Goal: Transaction & Acquisition: Purchase product/service

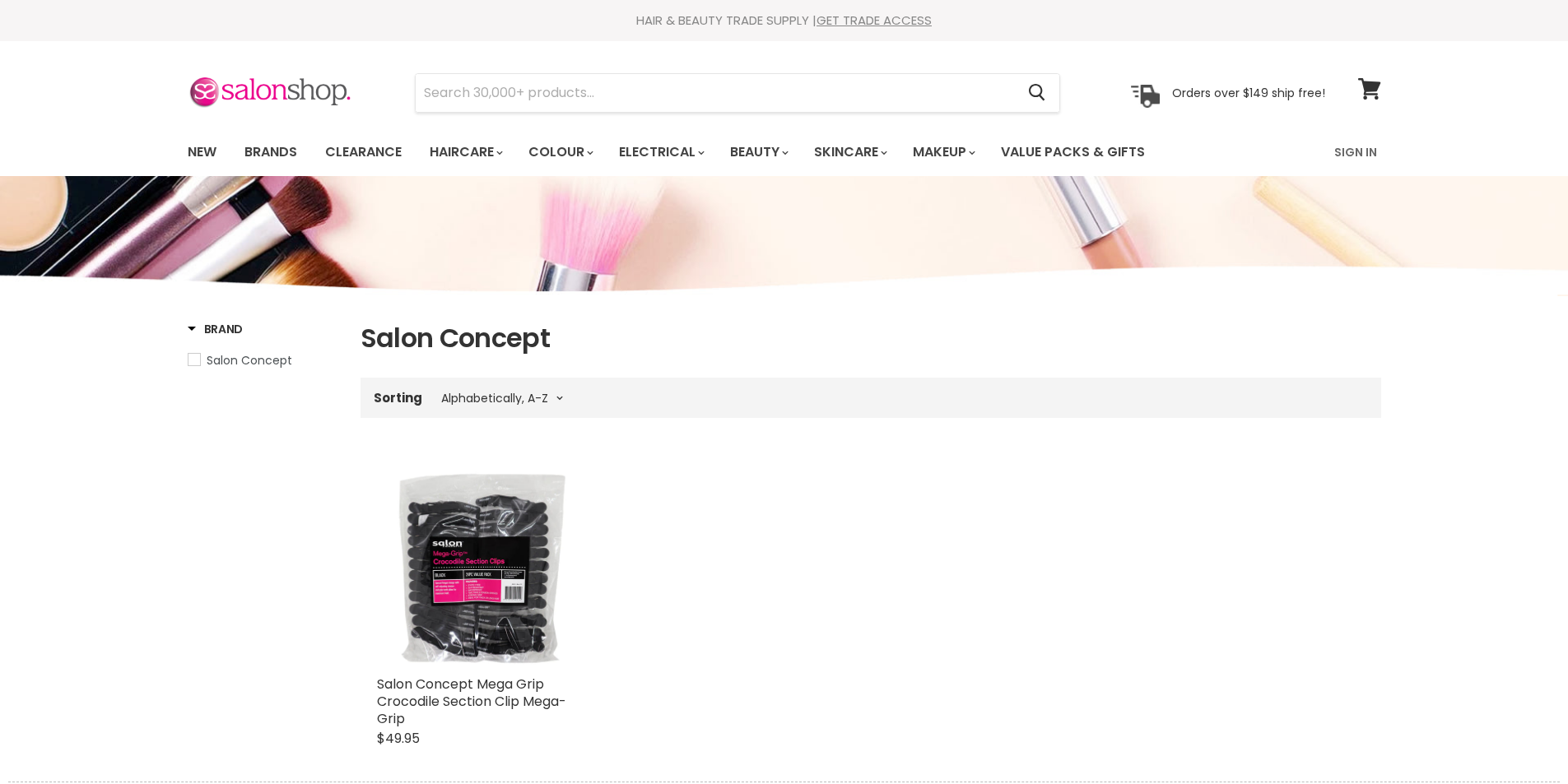
select select "title-ascending"
click at [463, 98] on input "Search" at bounding box center [715, 93] width 600 height 38
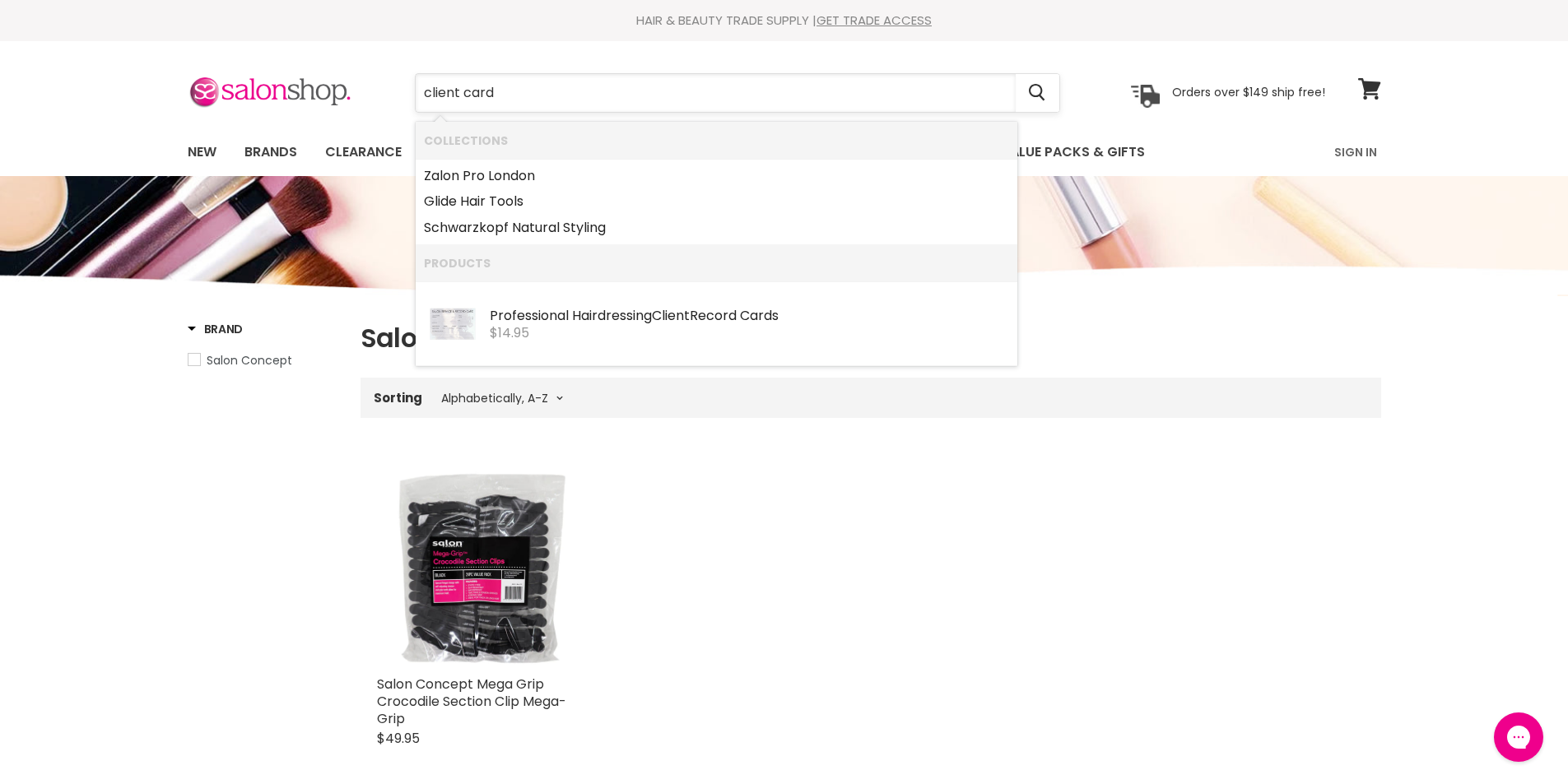
type input "client cards"
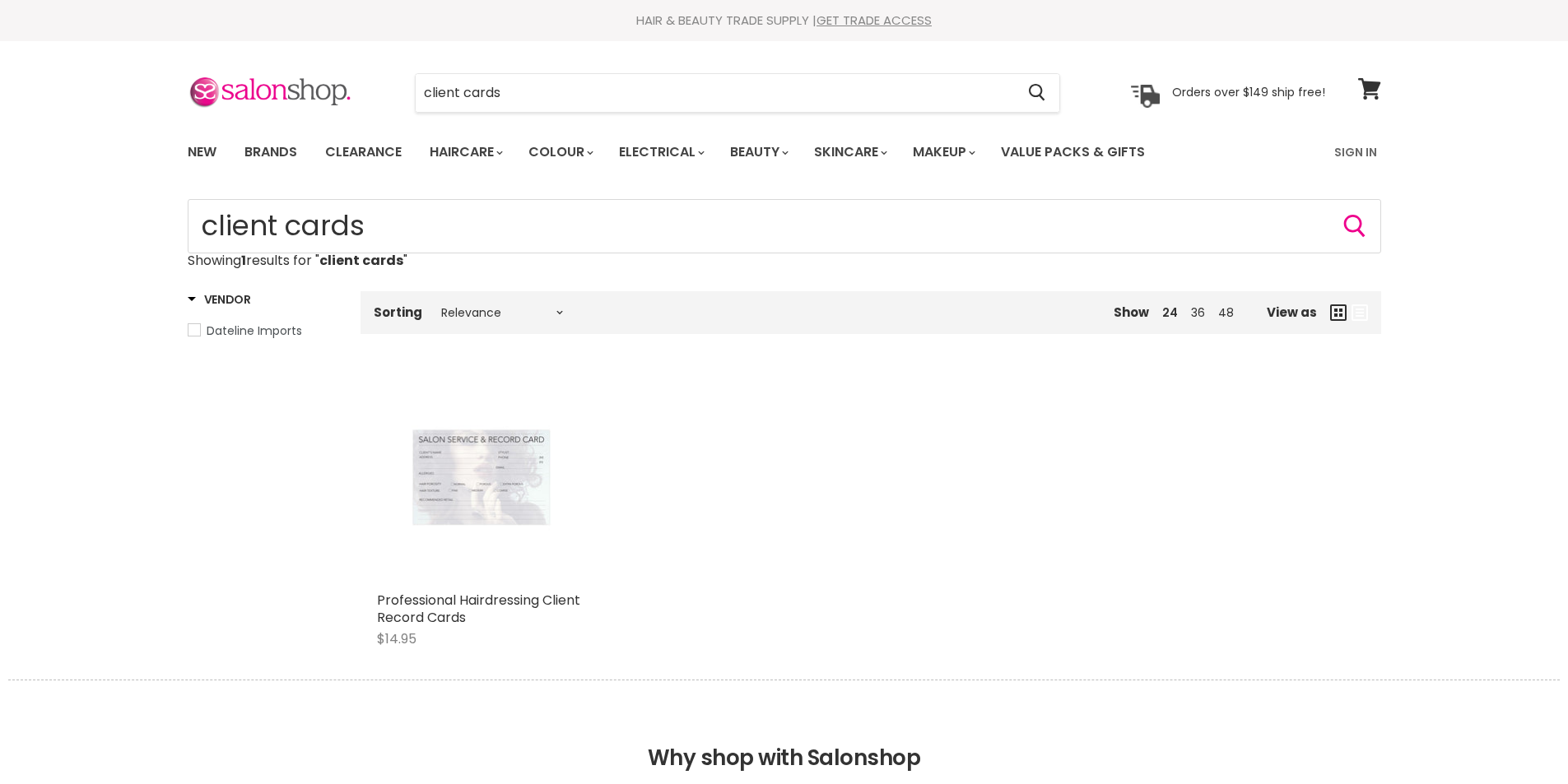
click at [465, 490] on div "Main content" at bounding box center [482, 479] width 210 height 210
click at [281, 151] on link "Brands" at bounding box center [271, 152] width 78 height 34
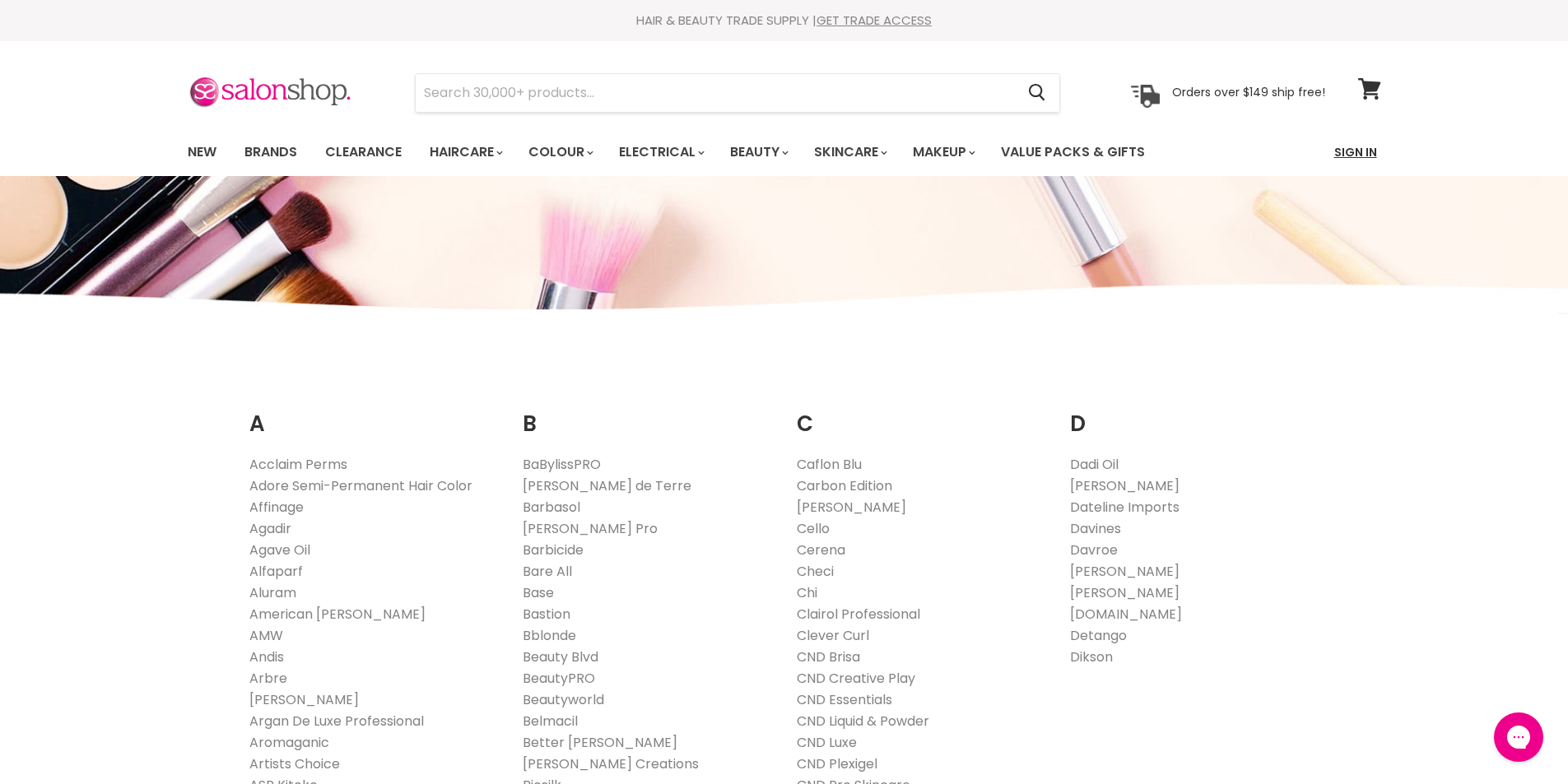
click at [1357, 153] on link "Sign In" at bounding box center [1356, 152] width 63 height 34
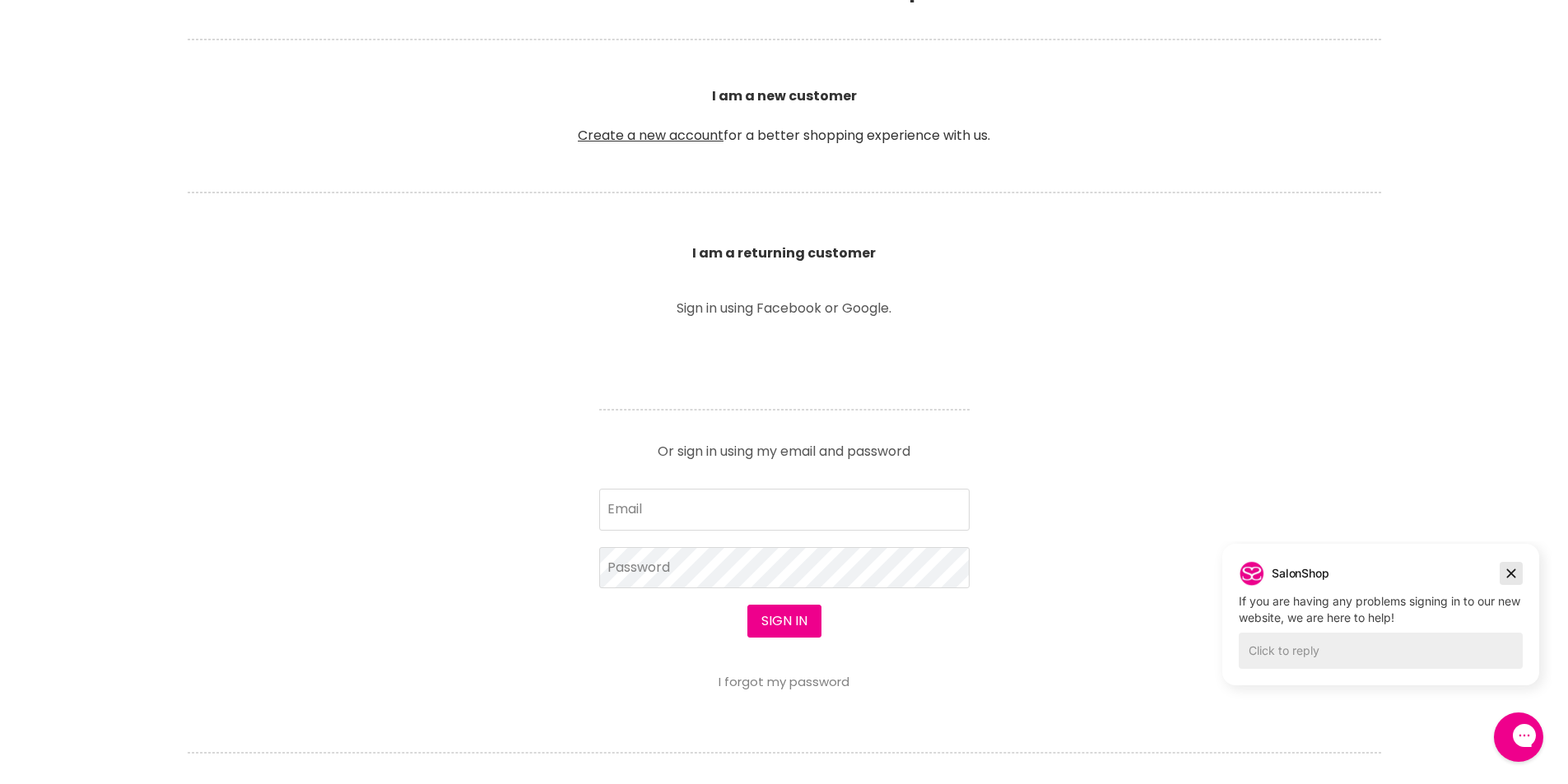
click at [1514, 572] on icon "Dismiss campaign" at bounding box center [1512, 574] width 9 height 9
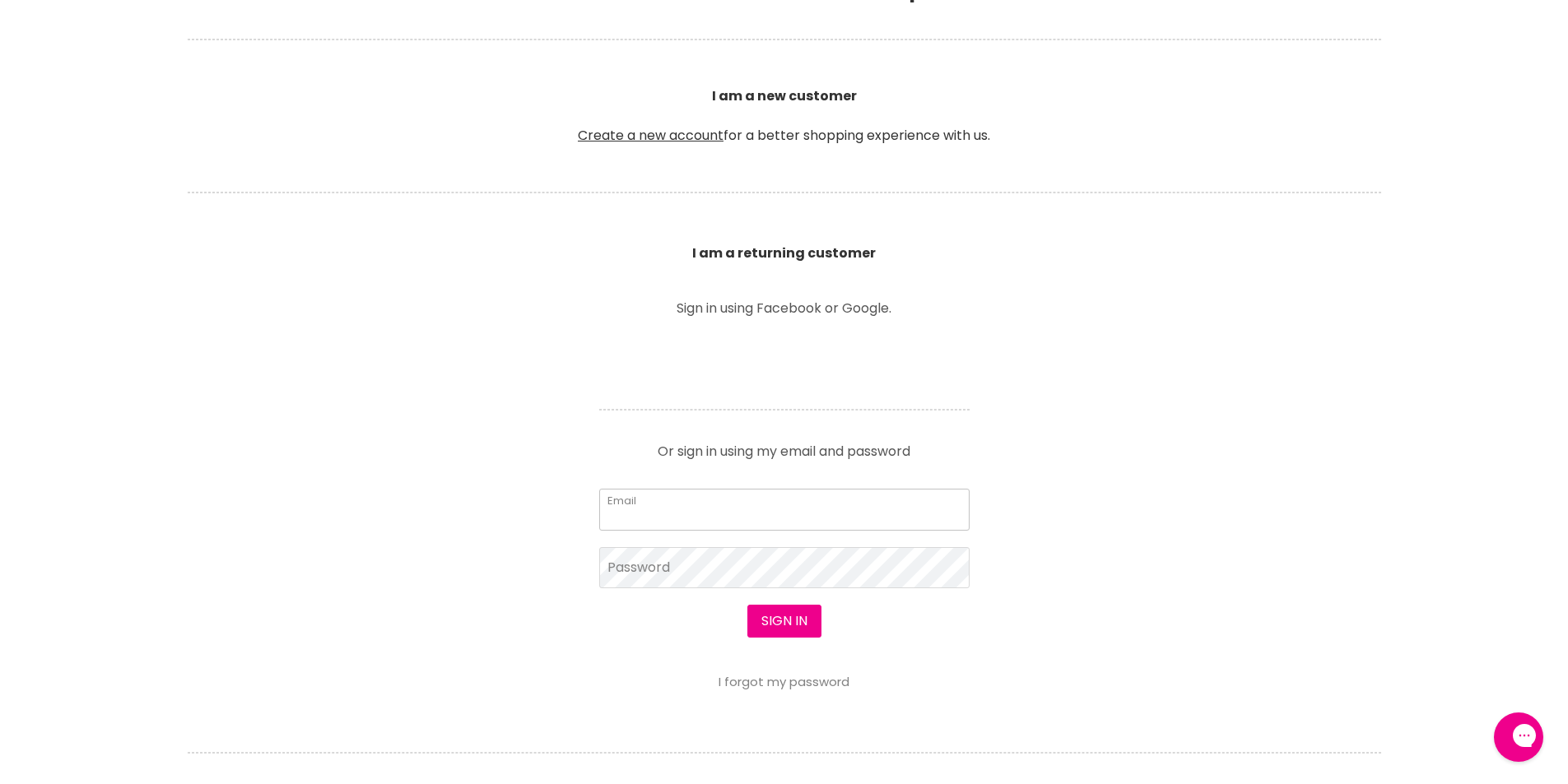
click at [684, 514] on input "Email" at bounding box center [784, 508] width 370 height 41
type input "waltara@hotmail.com"
click at [800, 624] on button "Sign in" at bounding box center [784, 621] width 74 height 33
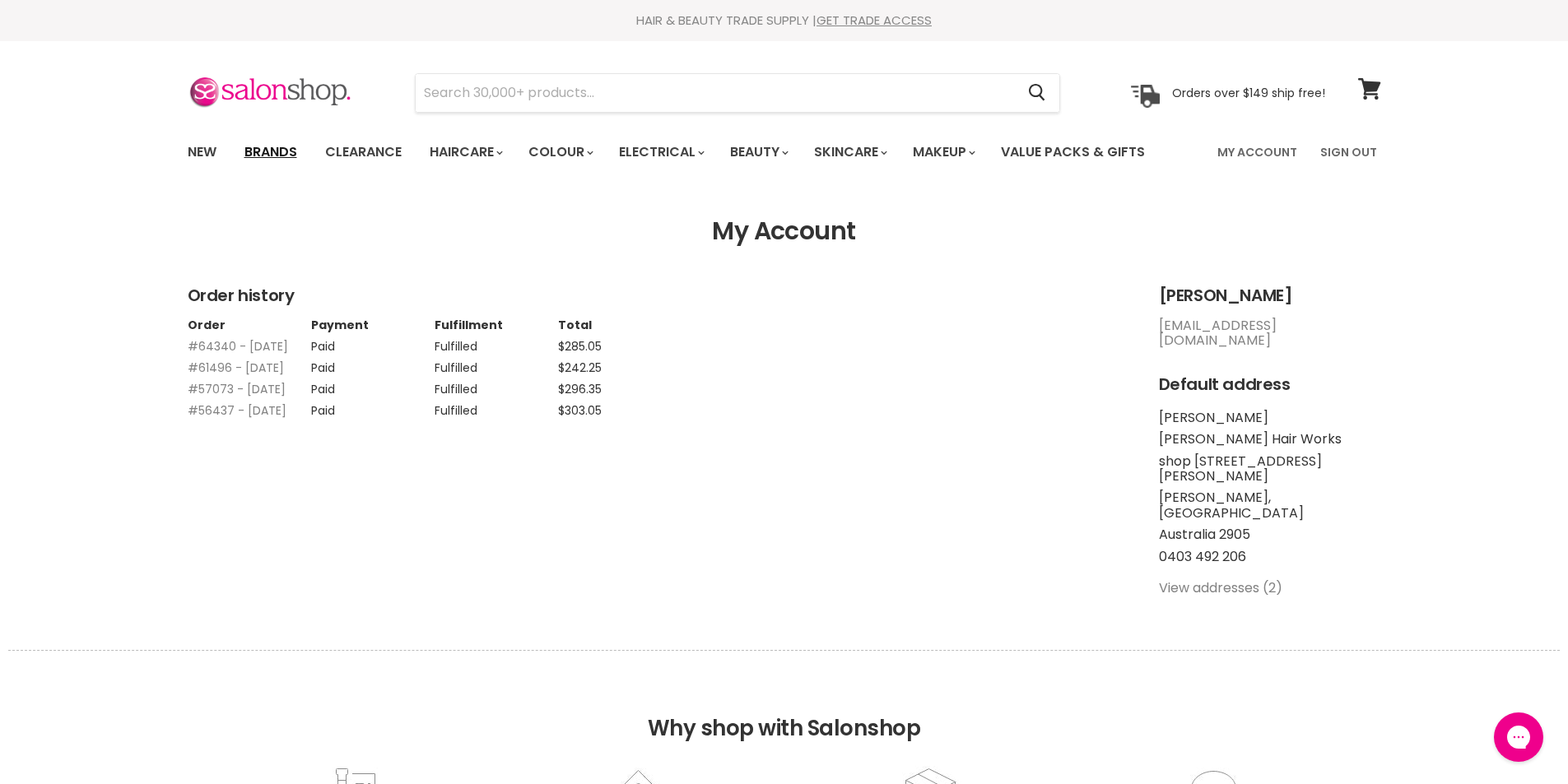
click at [270, 151] on link "Brands" at bounding box center [271, 152] width 78 height 34
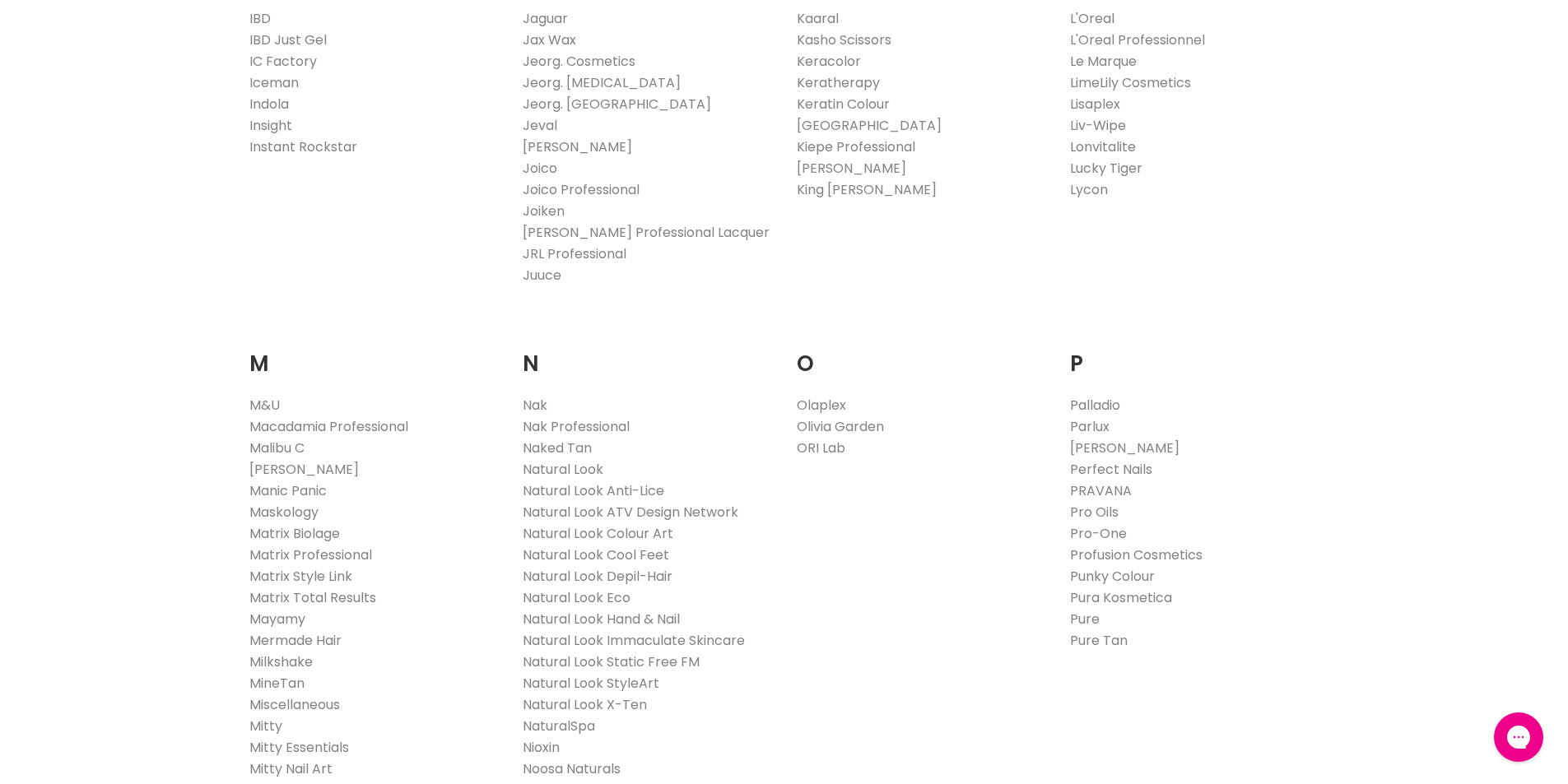
scroll to position [1646, 0]
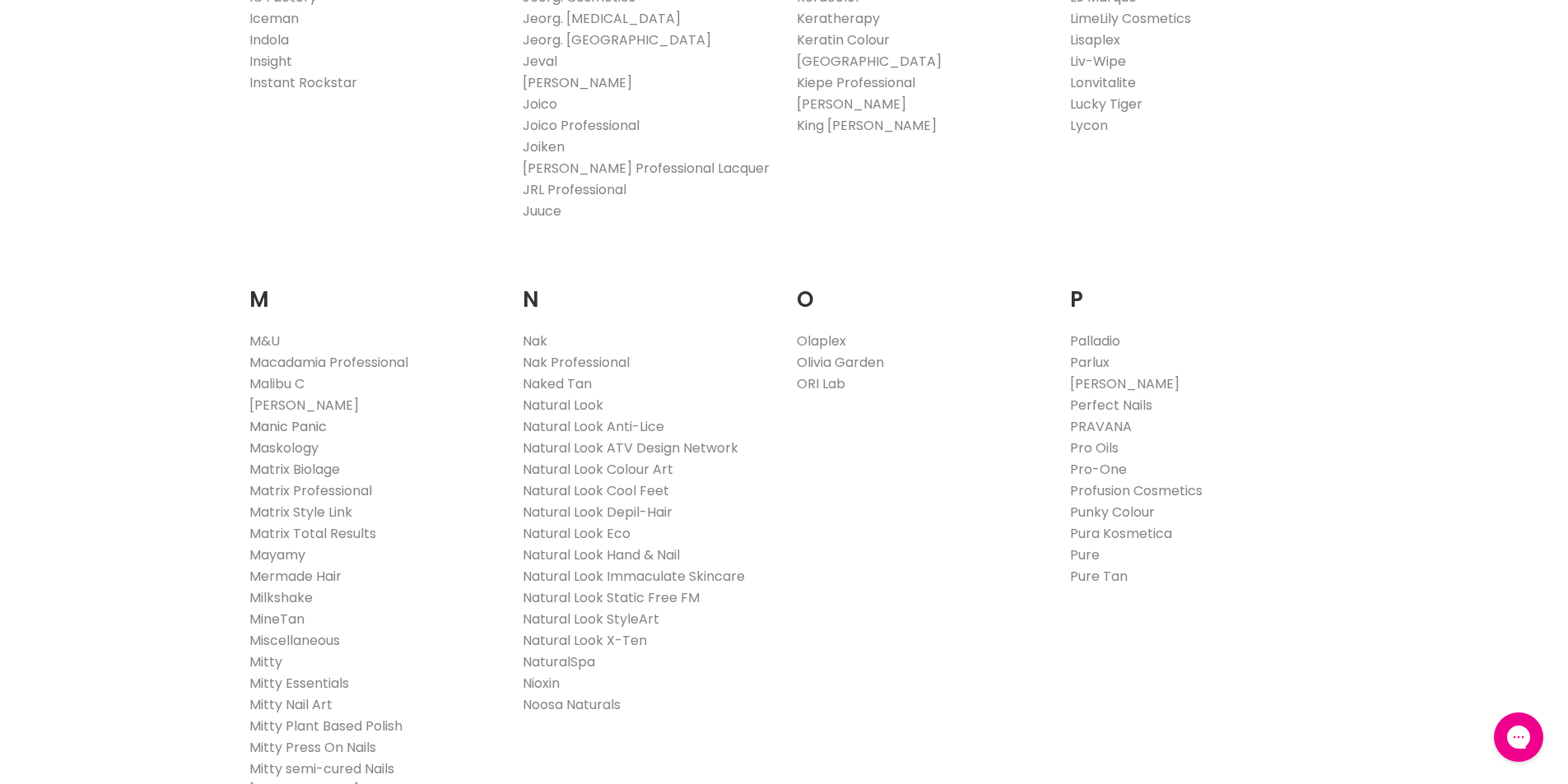
click at [298, 427] on link "Manic Panic" at bounding box center [288, 427] width 78 height 19
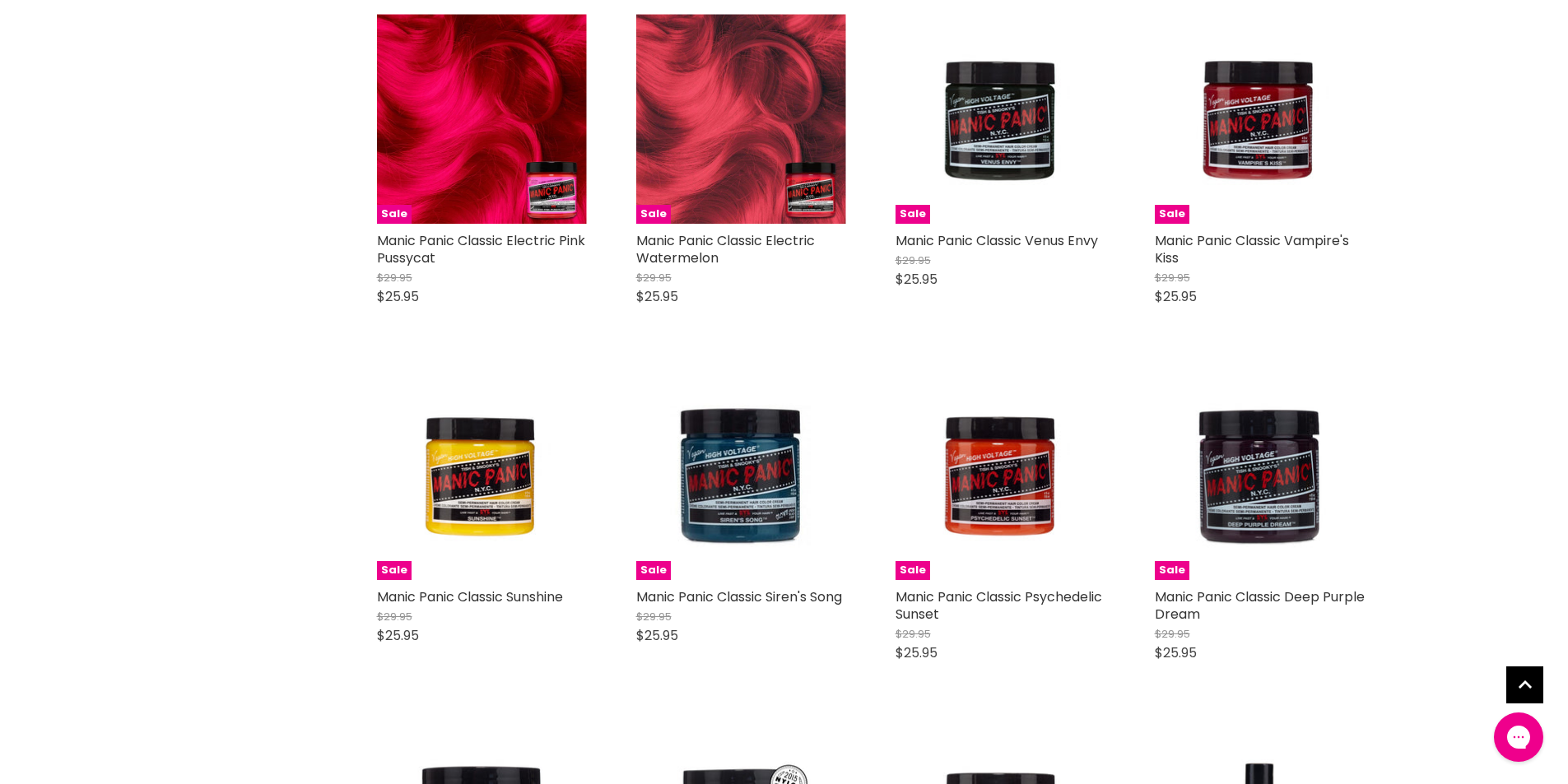
scroll to position [1481, 0]
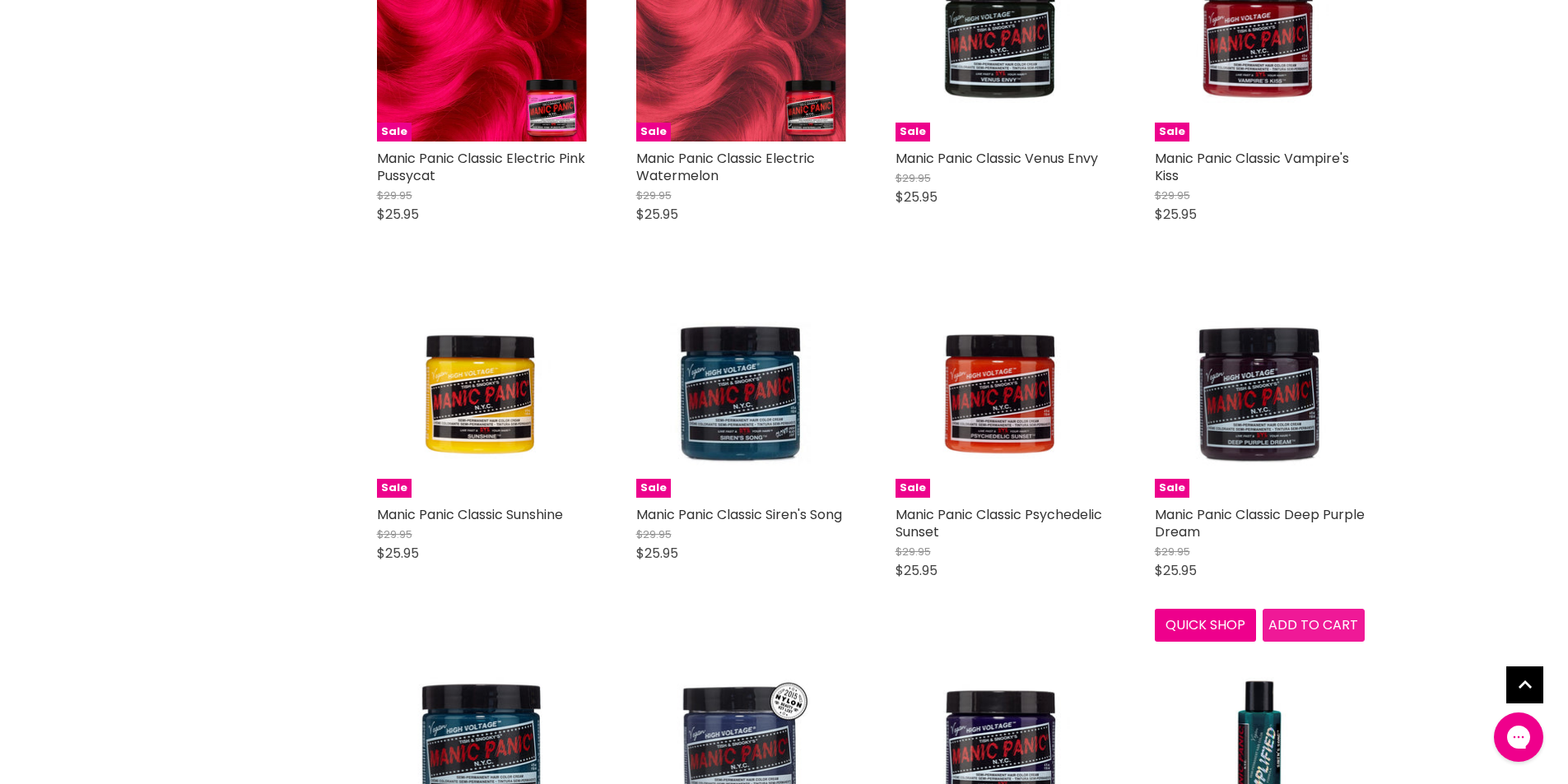
click at [1316, 631] on span "Add to cart" at bounding box center [1313, 625] width 90 height 19
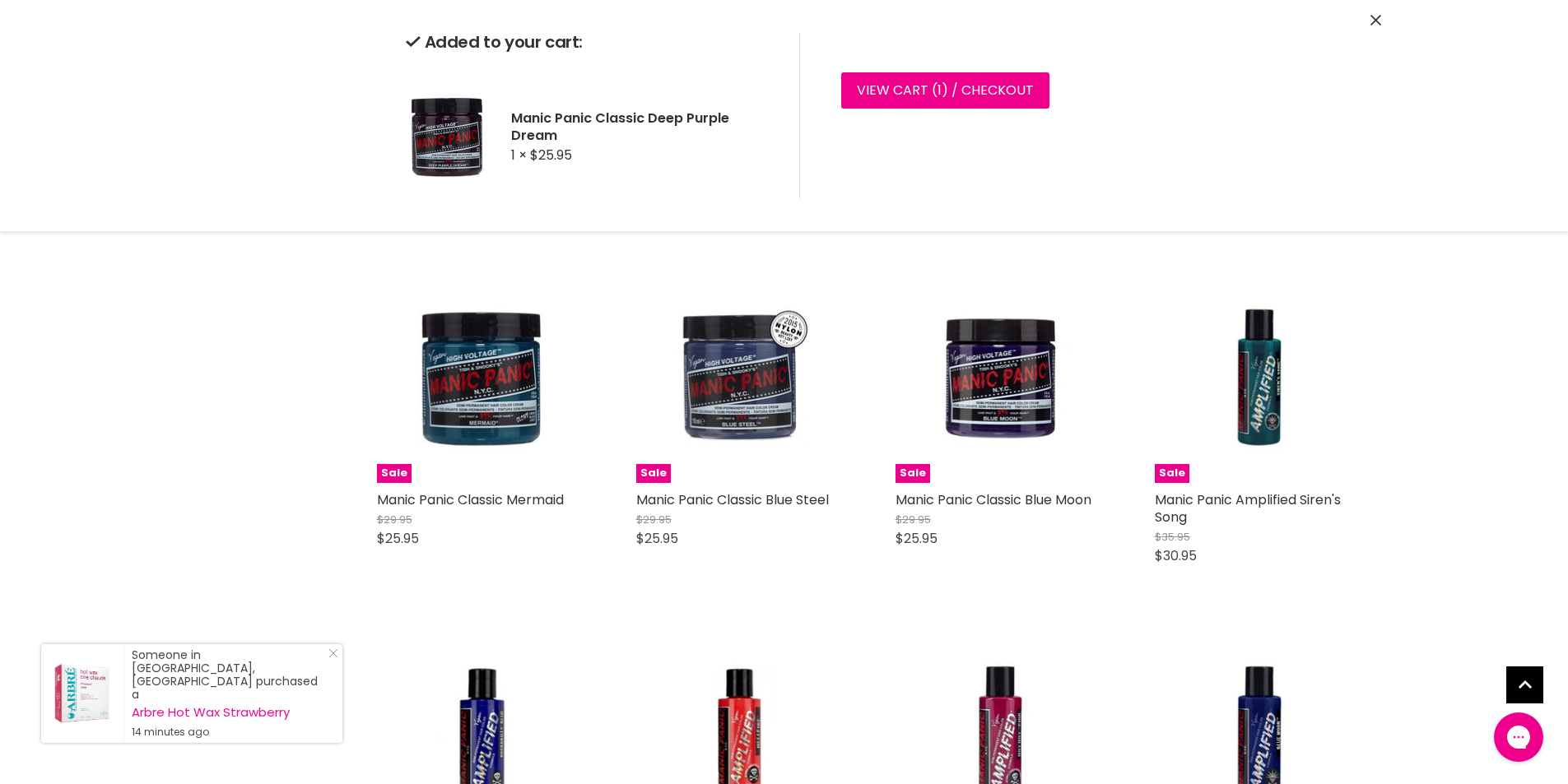
scroll to position [1893, 0]
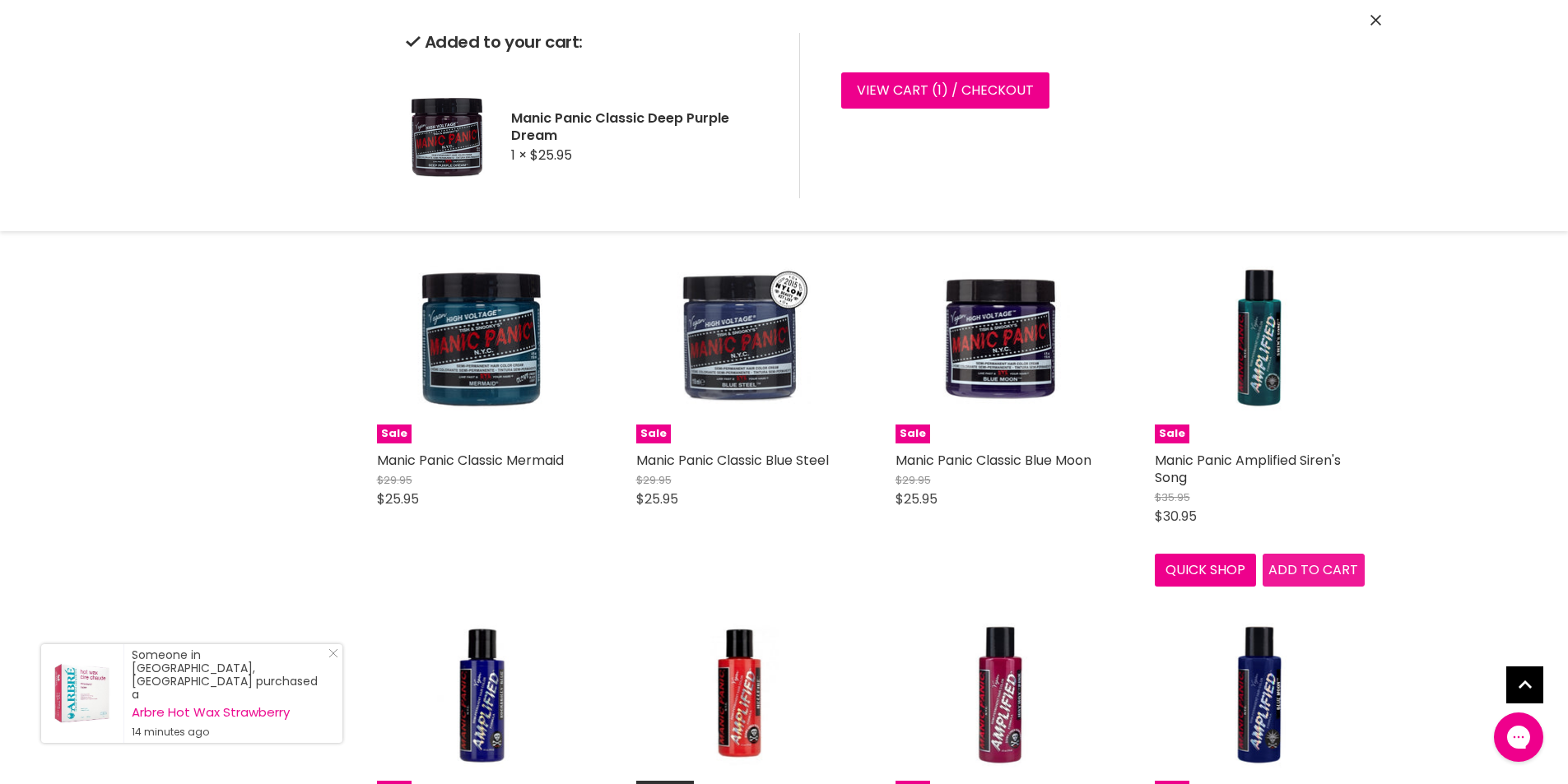
click at [1325, 561] on button "Add to cart" at bounding box center [1314, 570] width 102 height 33
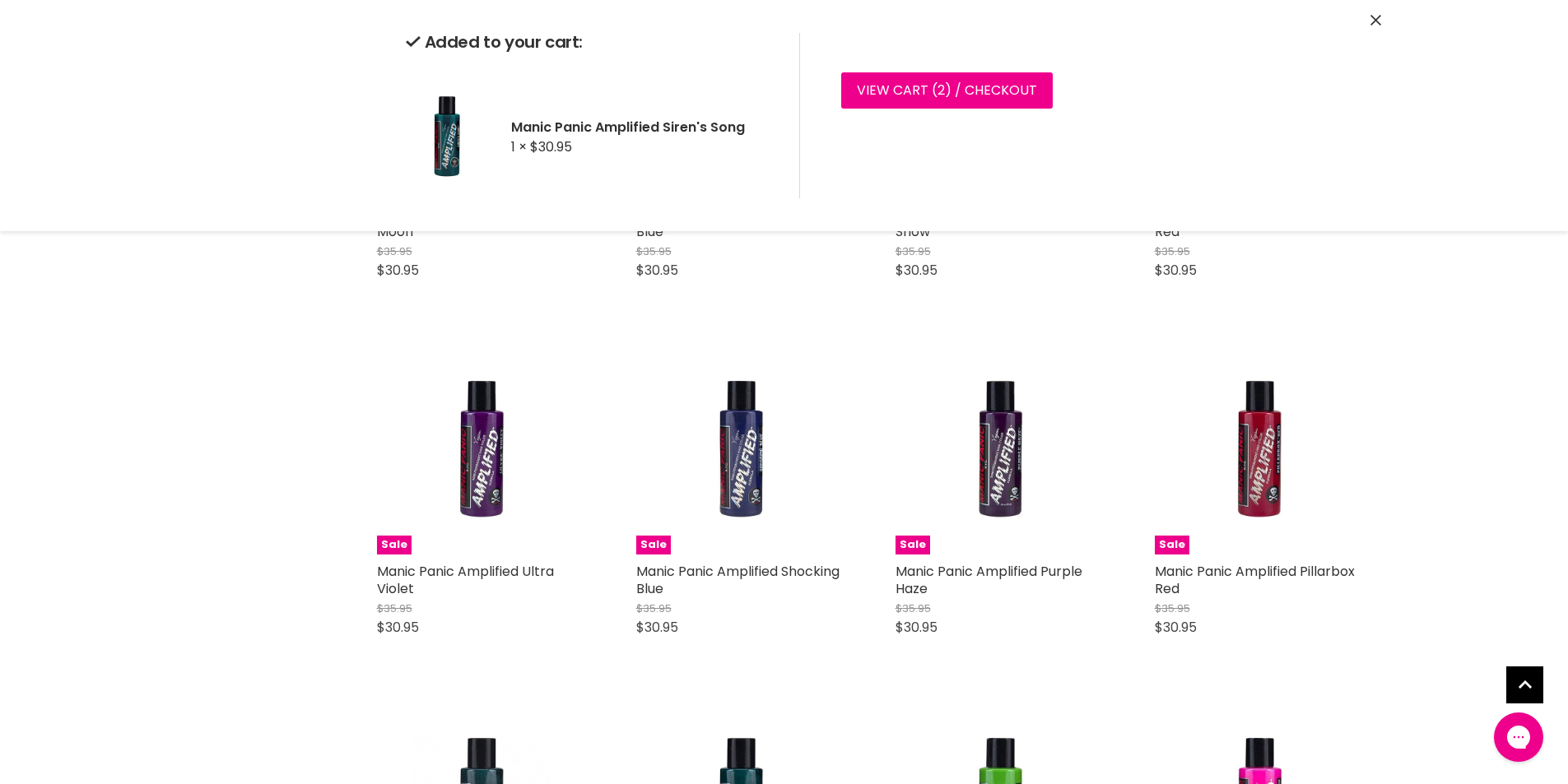
scroll to position [2879, 0]
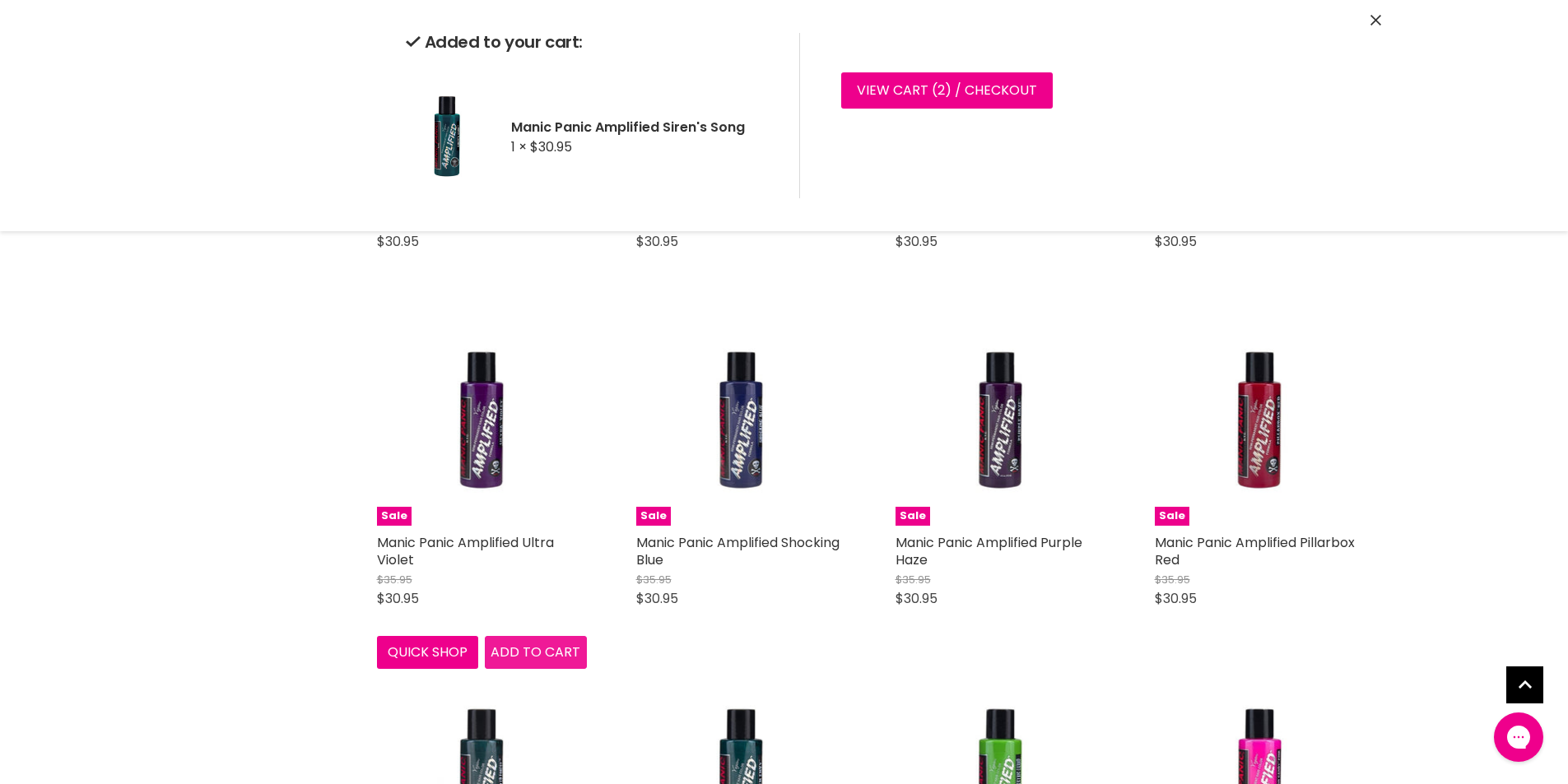
click at [527, 650] on div "Sale Manic Panic Amplified Ultra Violet $35.95 $30.95 Manic Panic Quick shop Ad…" at bounding box center [482, 492] width 243 height 386
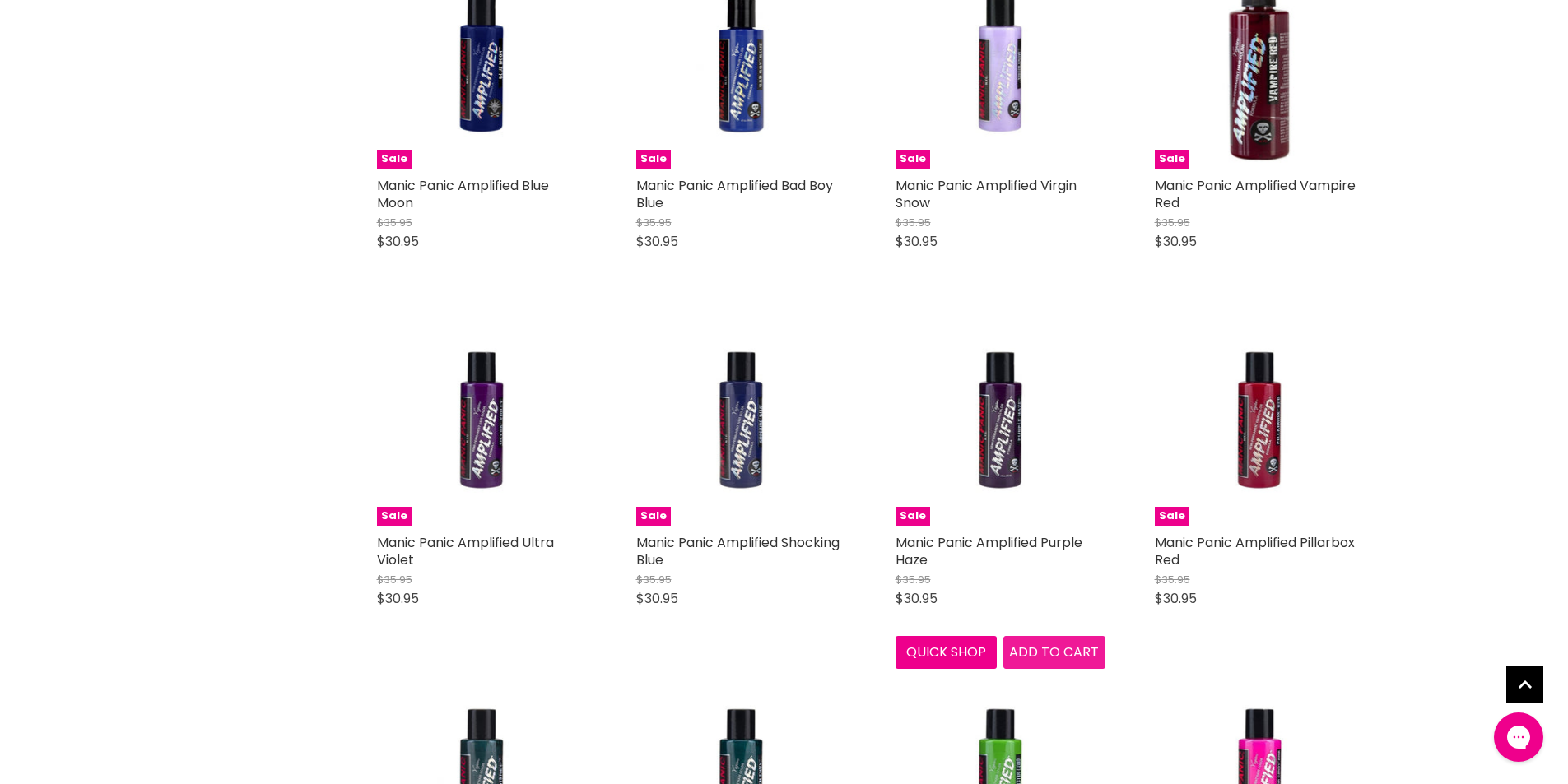
click at [1059, 649] on span "Add to cart" at bounding box center [1054, 652] width 90 height 19
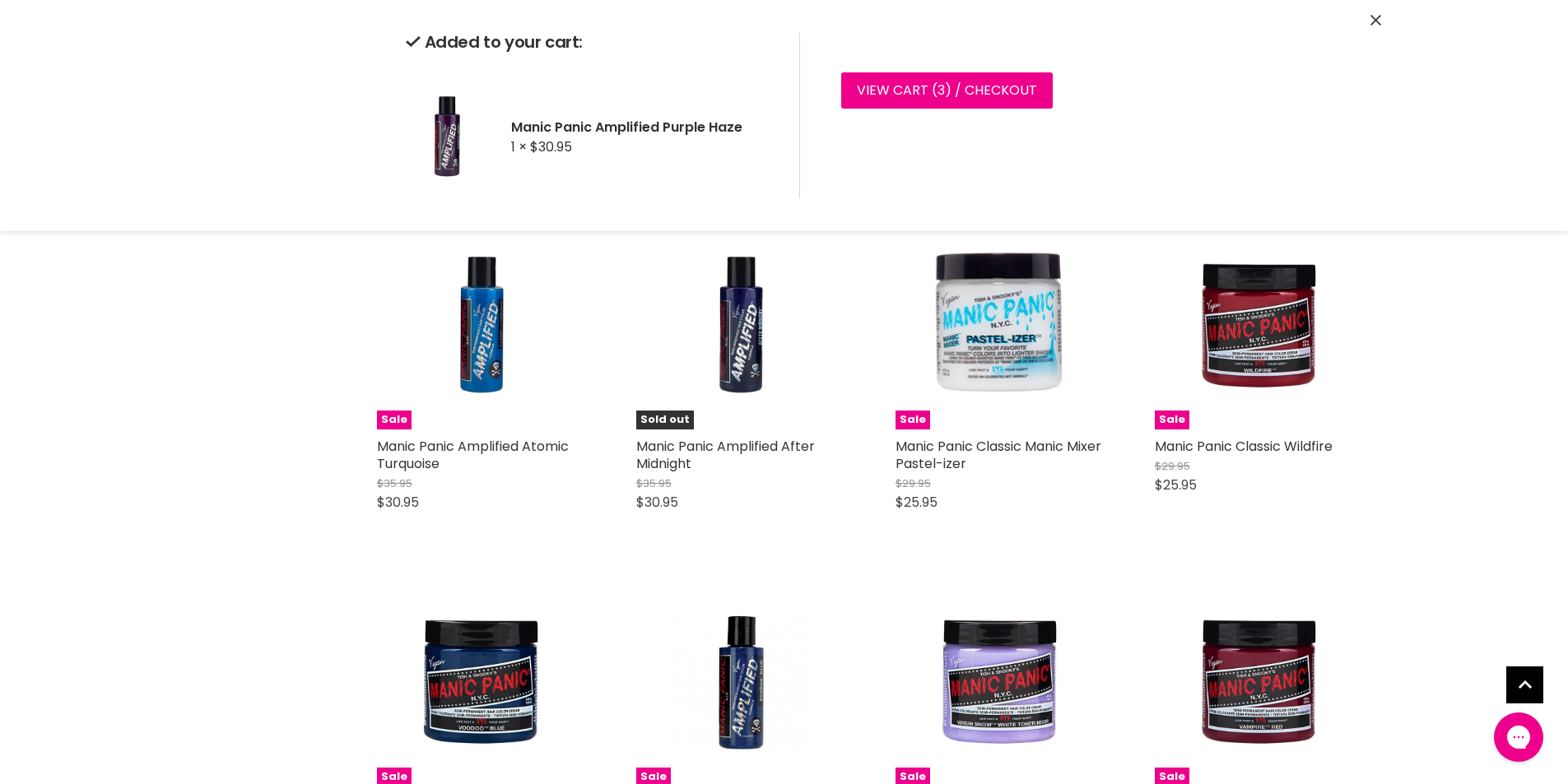
scroll to position [3785, 0]
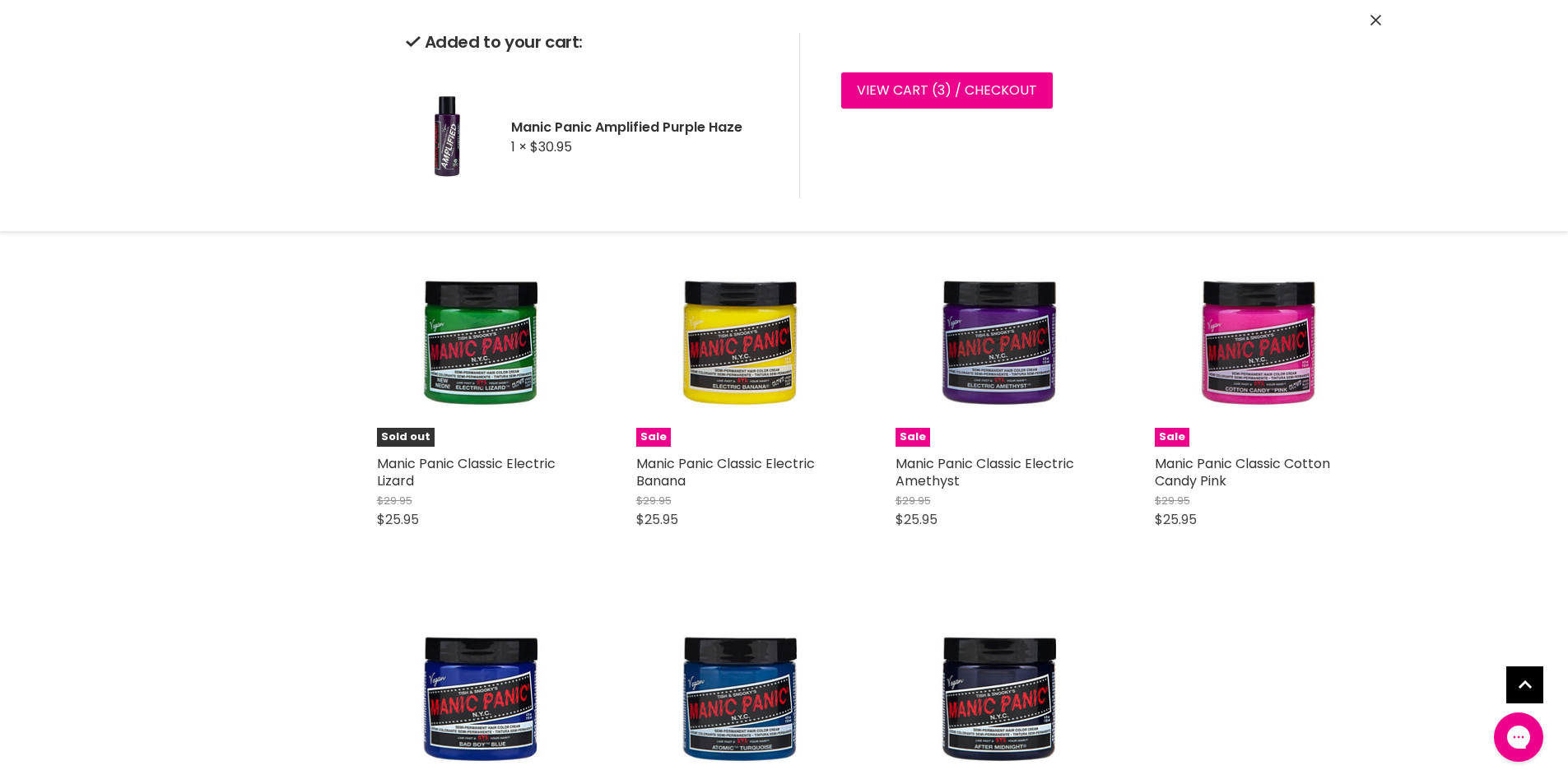
scroll to position [5842, 0]
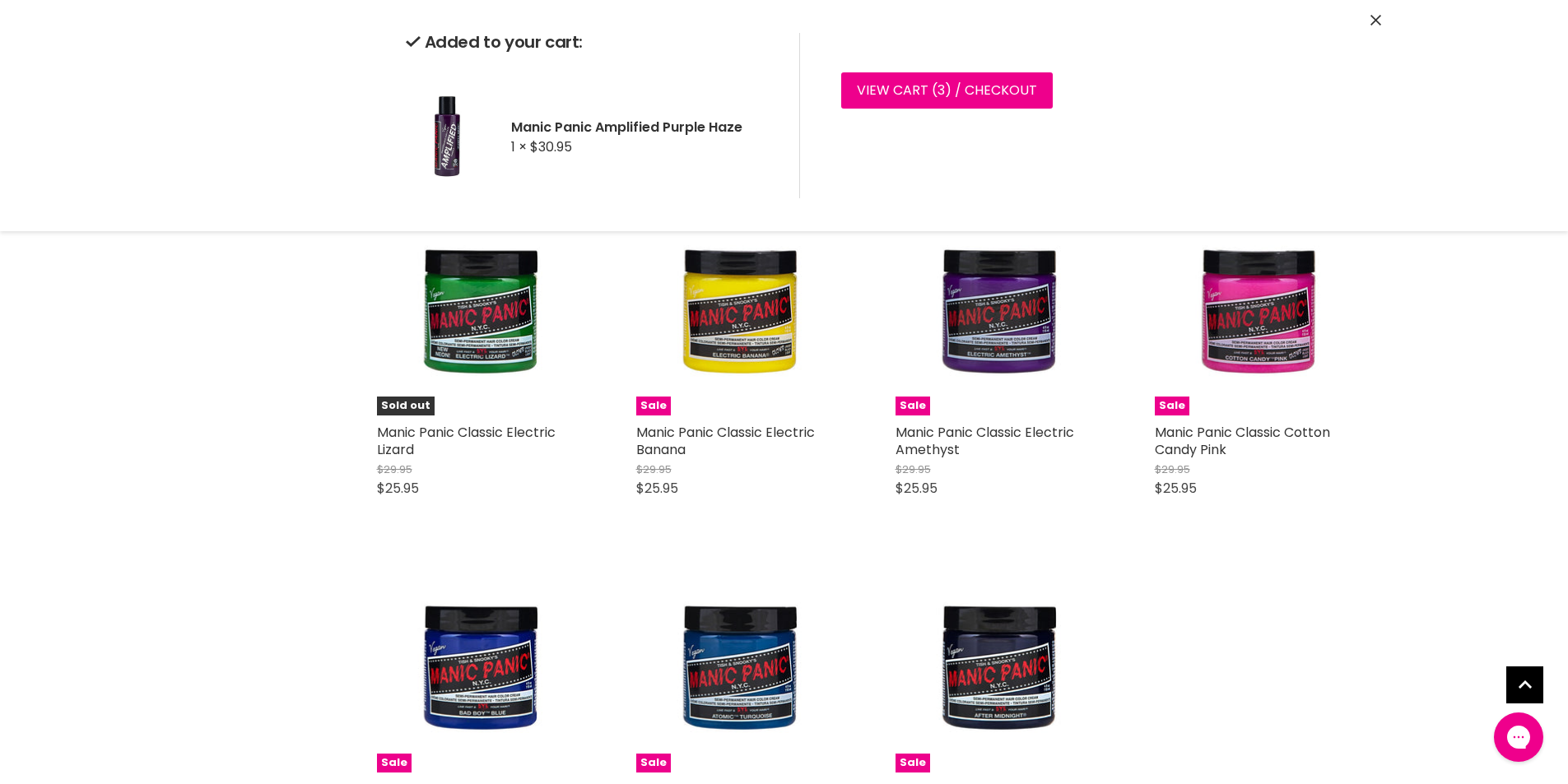
click at [1038, 529] on div "Sale Manic Panic Classic Electric Amethyst $29.95 $25.95 Manic Panic Quick shop…" at bounding box center [1000, 359] width 243 height 340
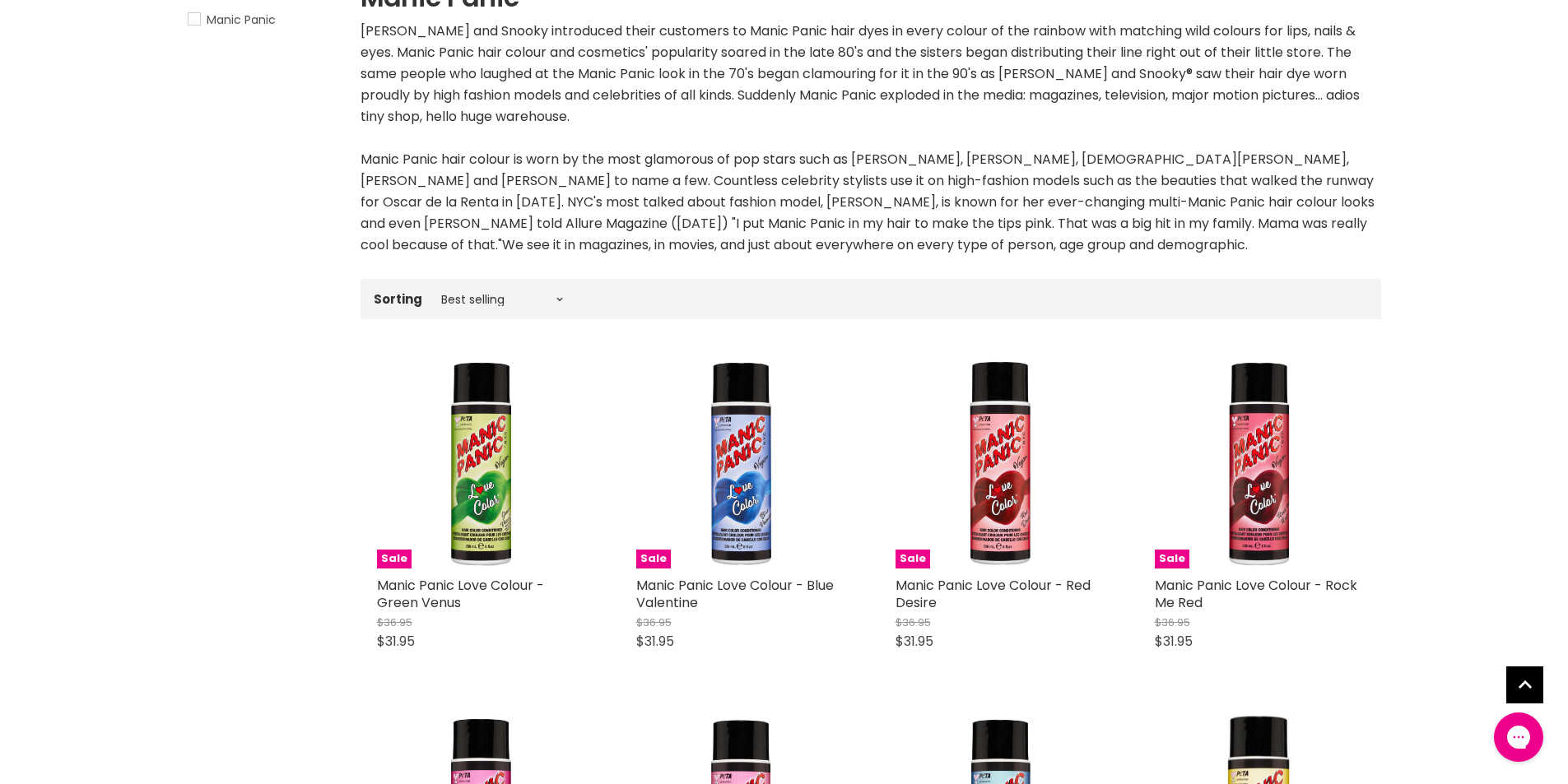
scroll to position [0, 0]
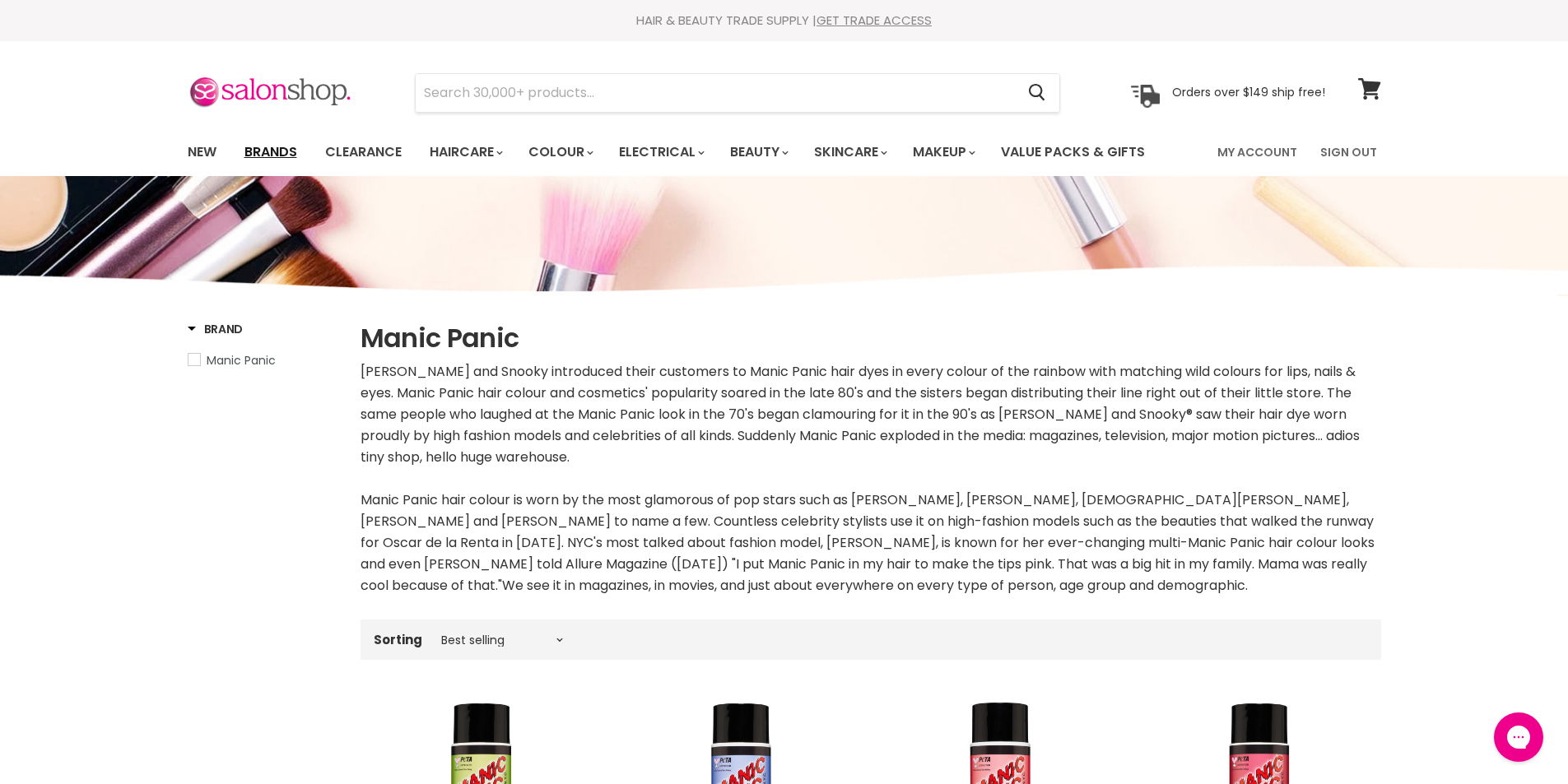
click at [261, 147] on link "Brands" at bounding box center [271, 152] width 78 height 34
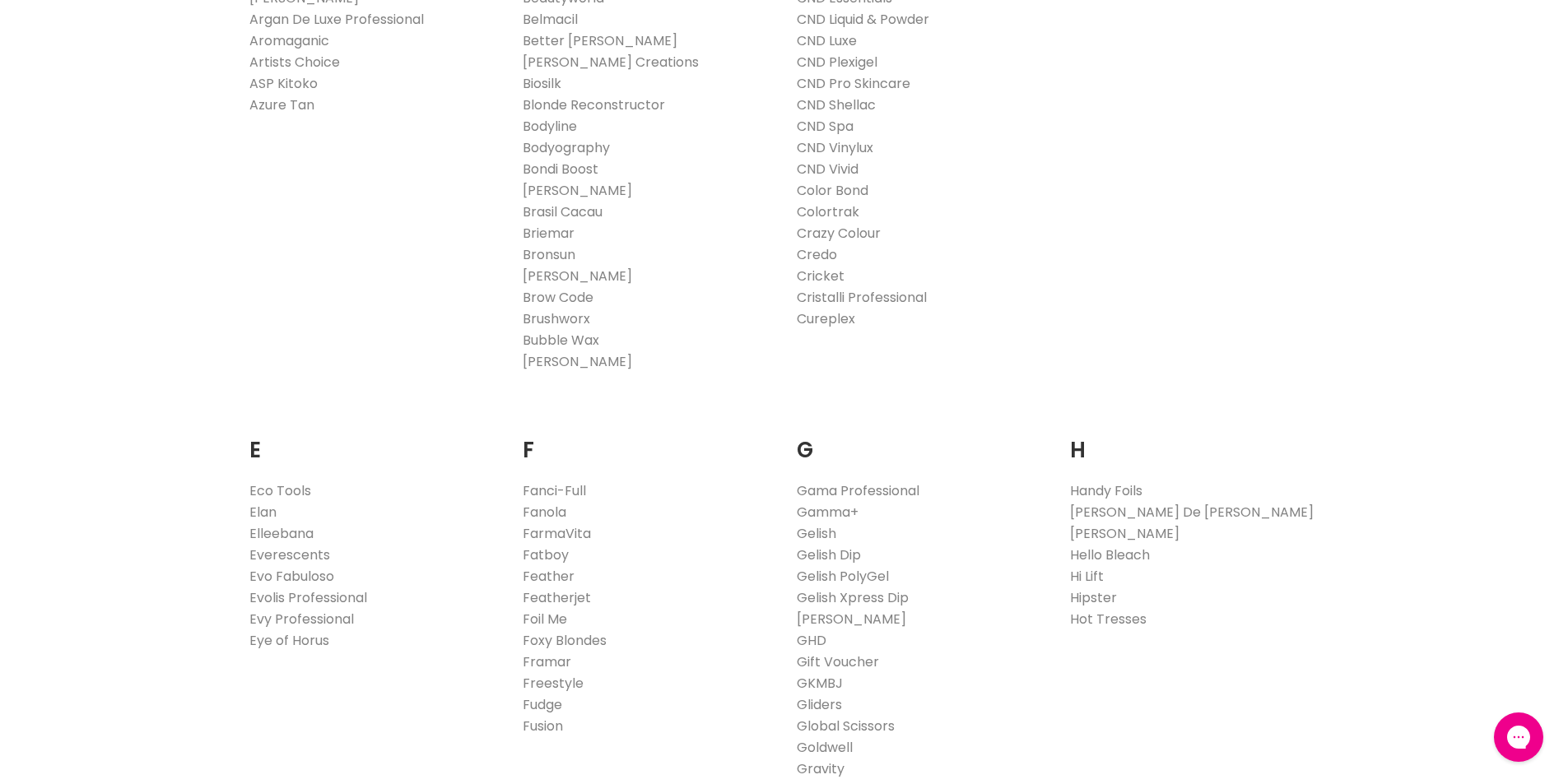
scroll to position [740, 0]
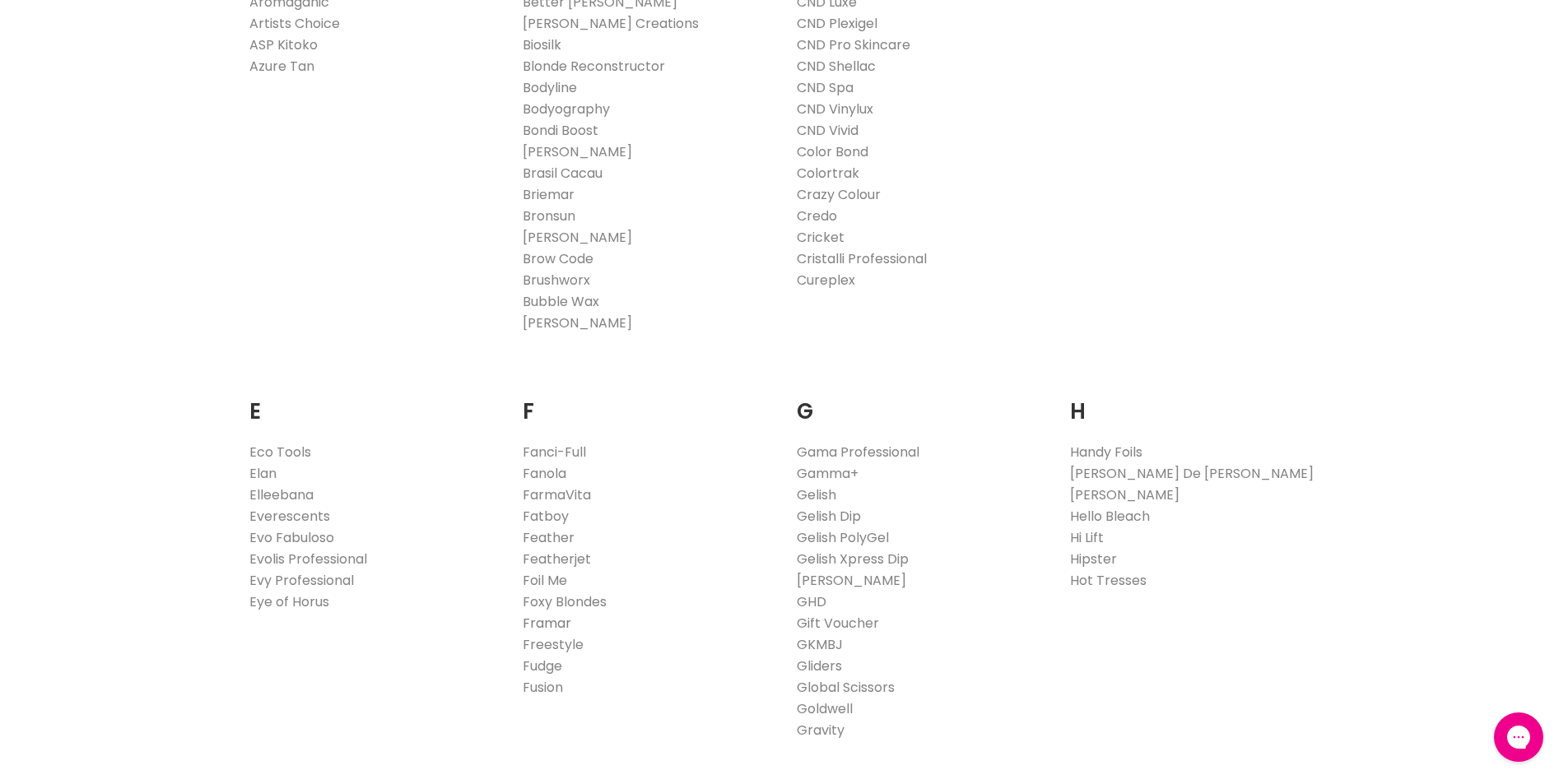
click at [545, 625] on link "Framar" at bounding box center [547, 623] width 48 height 19
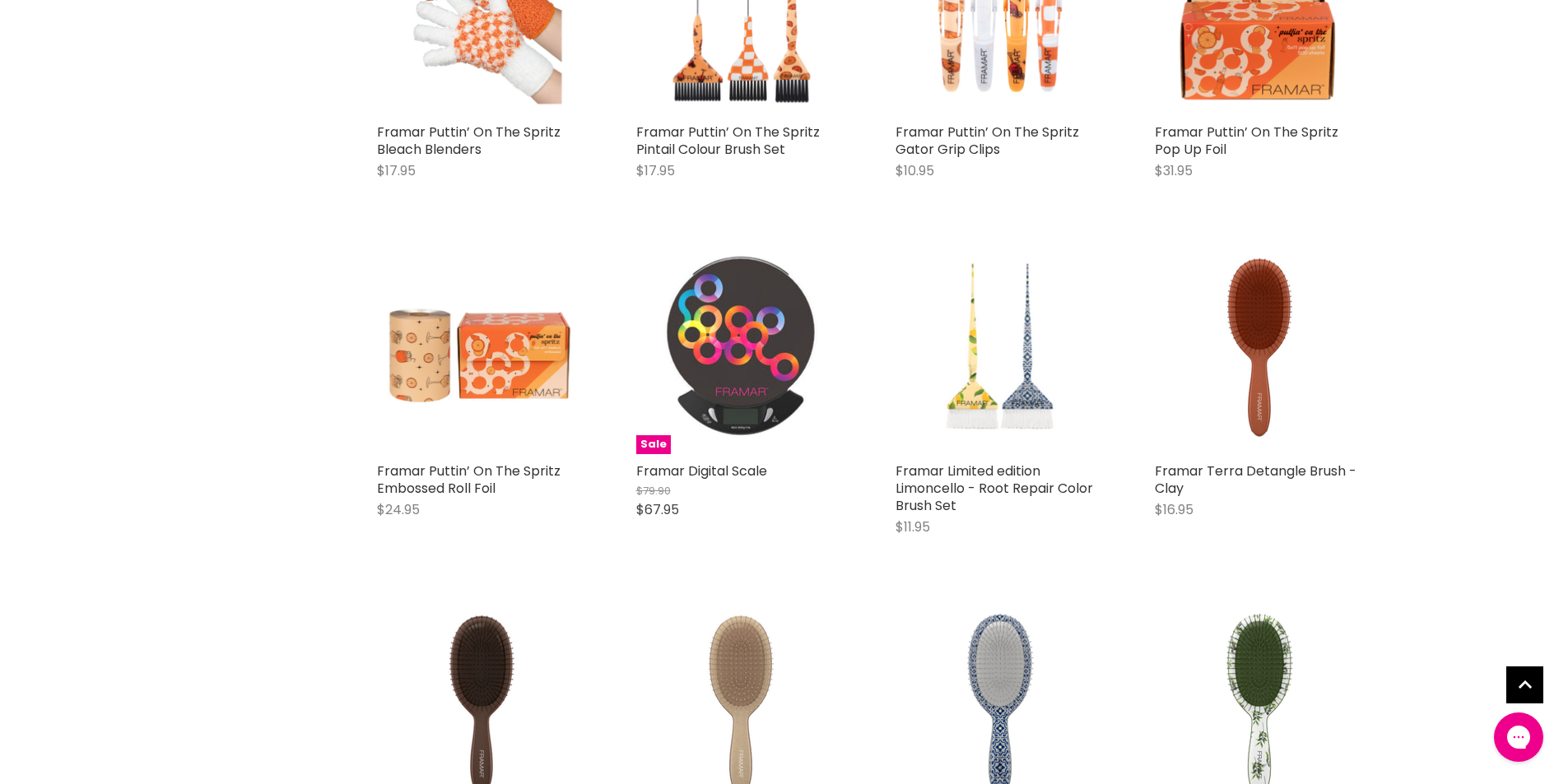
scroll to position [1728, 0]
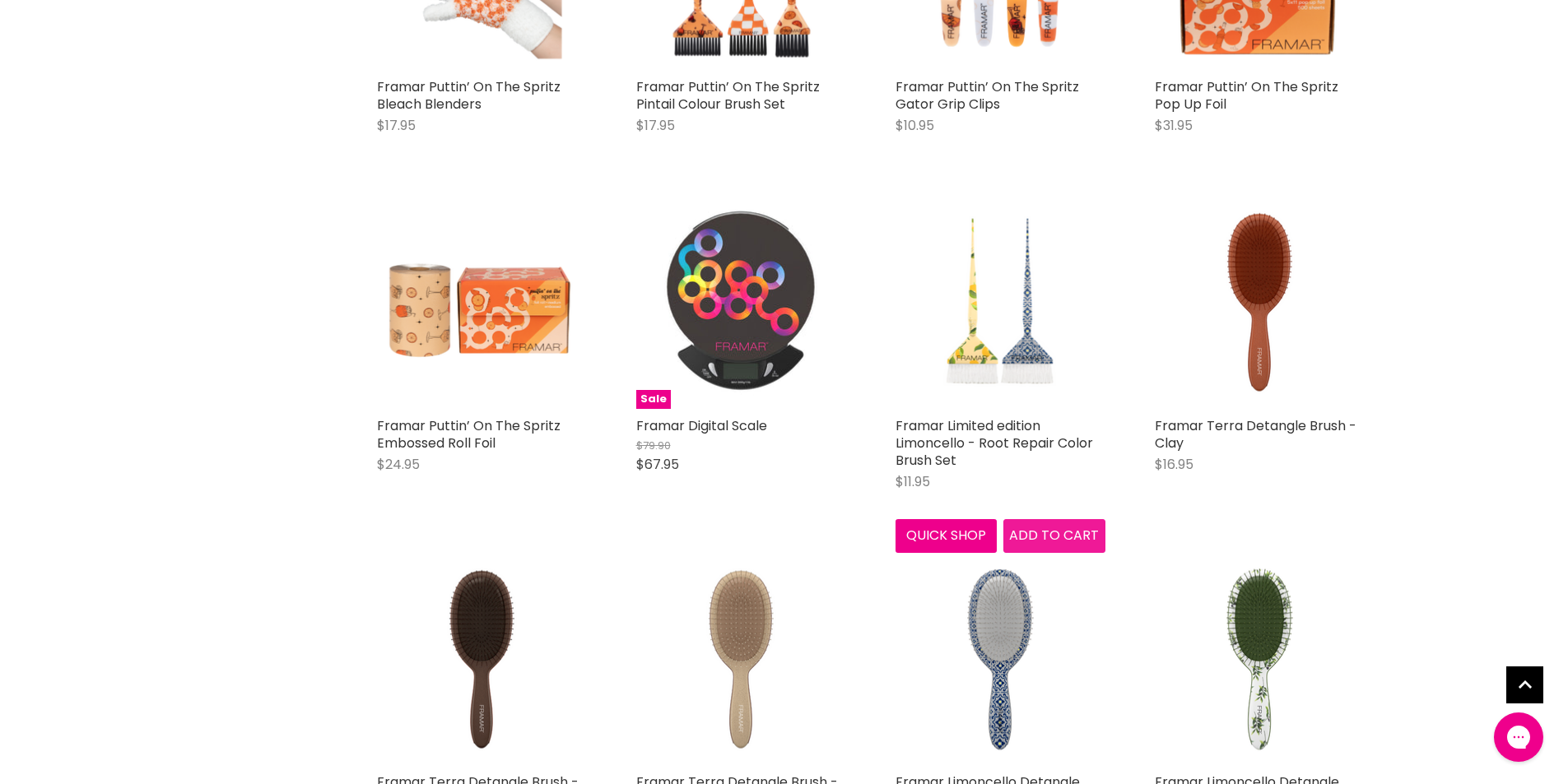
click at [1038, 528] on span "Add to cart" at bounding box center [1054, 535] width 90 height 19
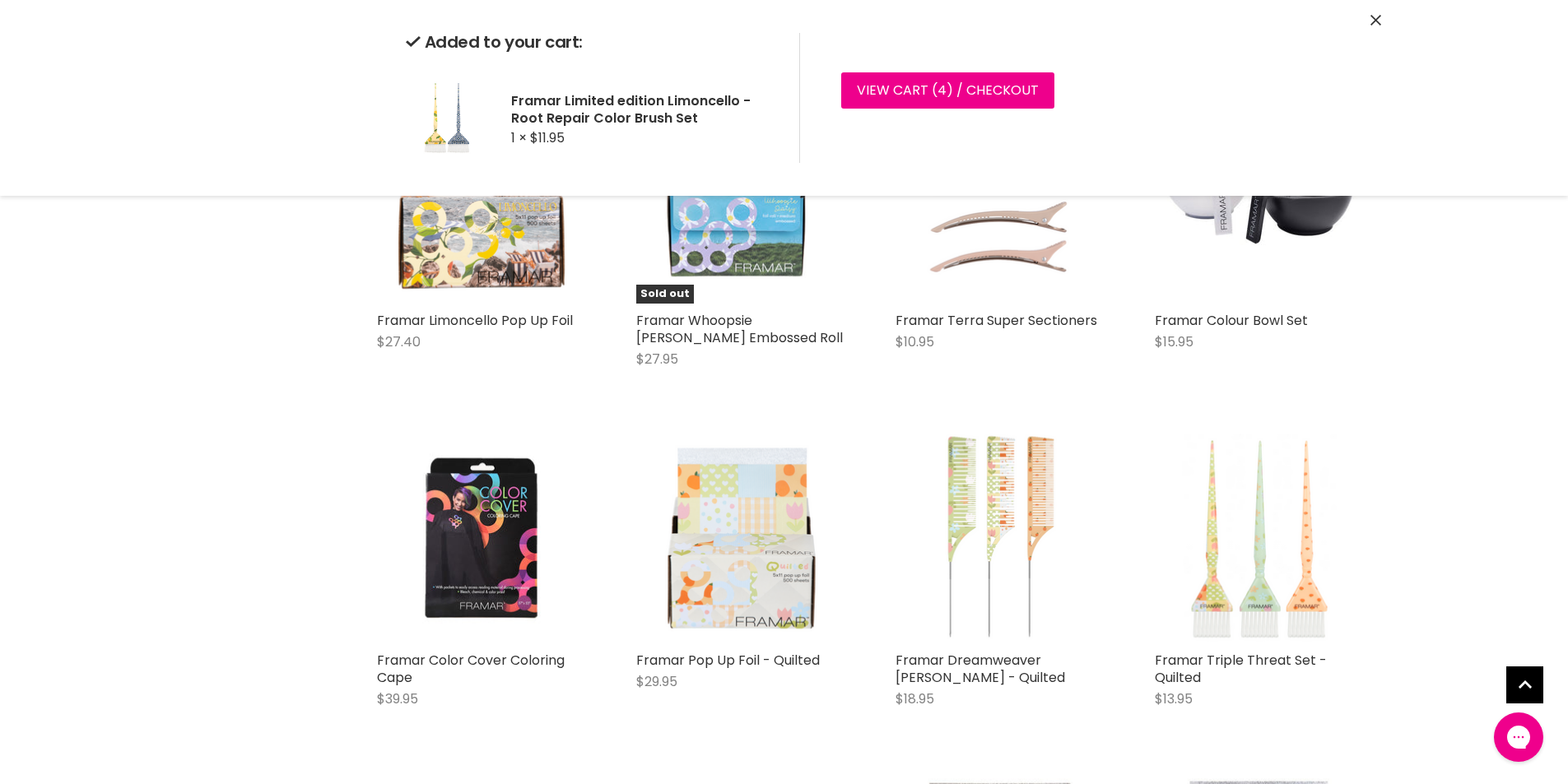
scroll to position [2879, 0]
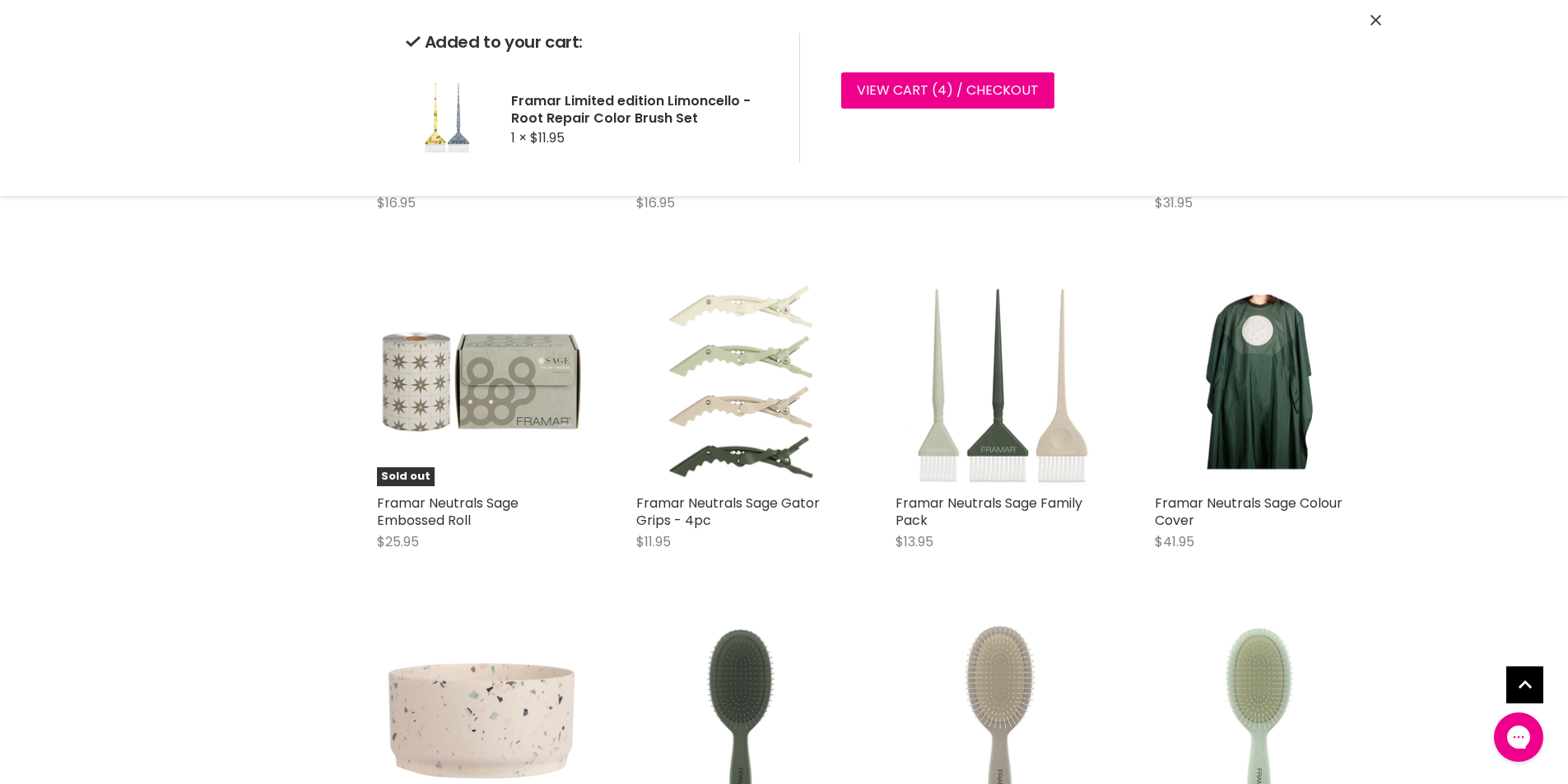
scroll to position [6088, 0]
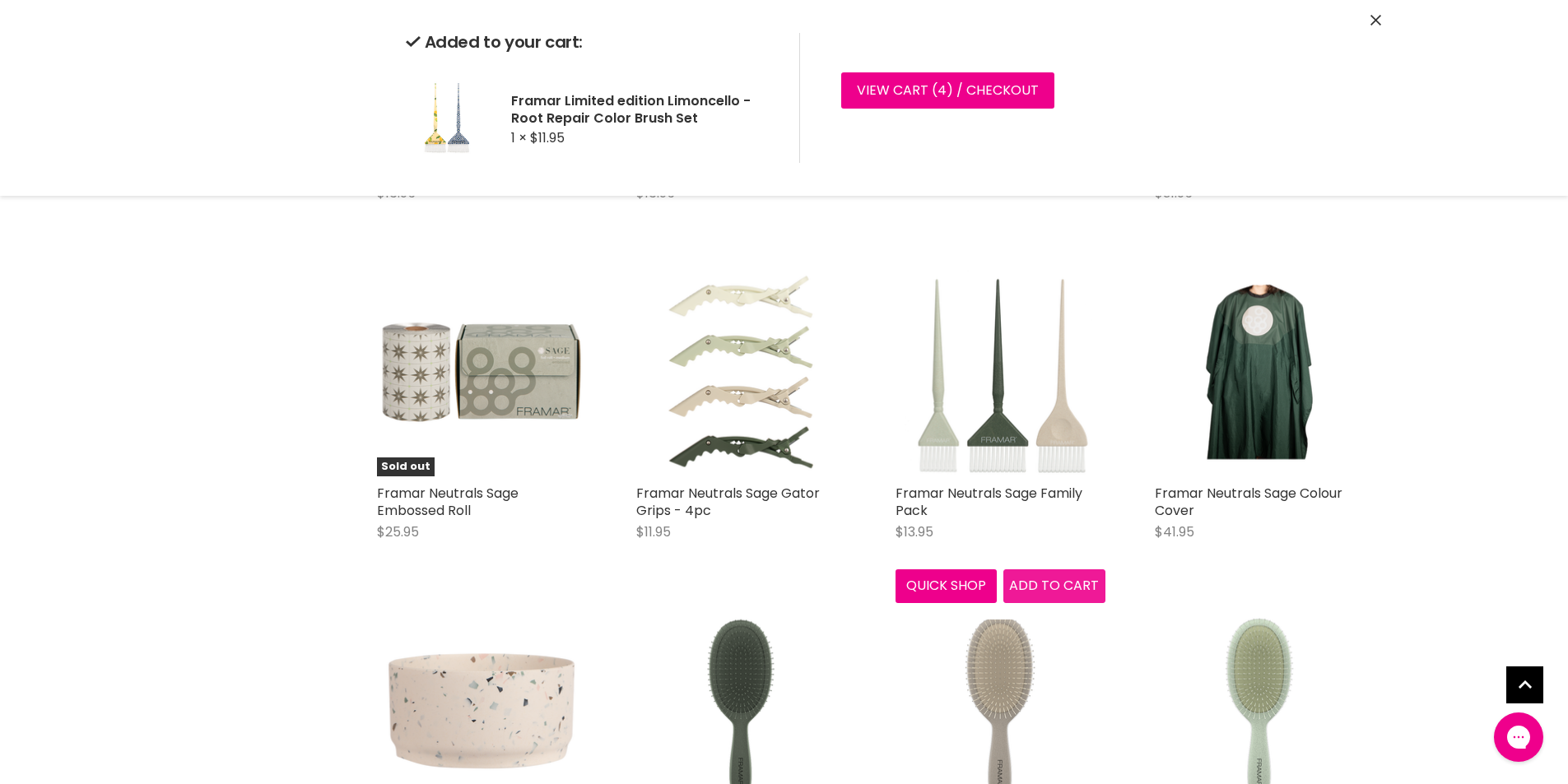
click at [1071, 587] on button "Add to cart" at bounding box center [1054, 585] width 102 height 33
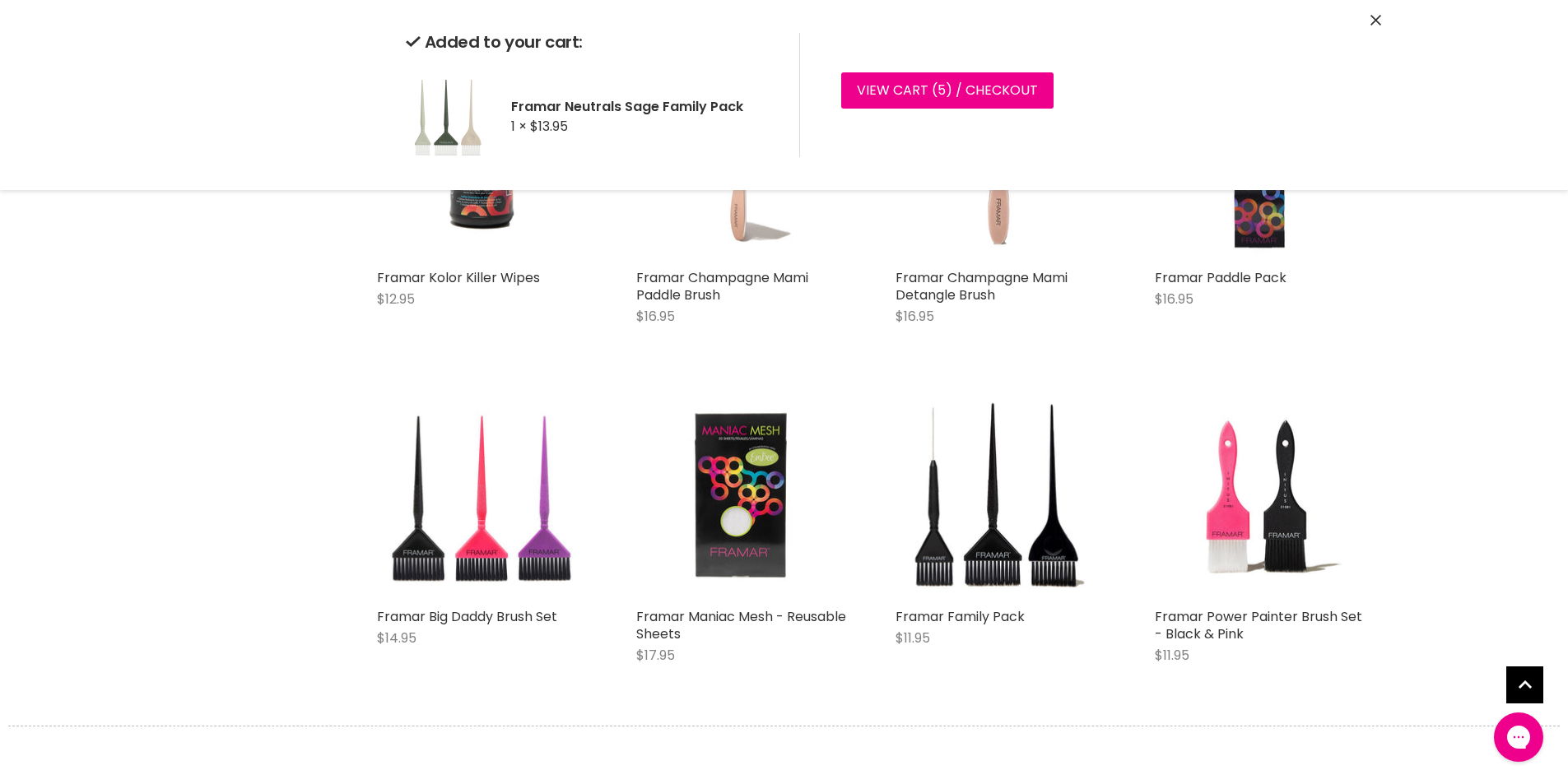
scroll to position [8063, 0]
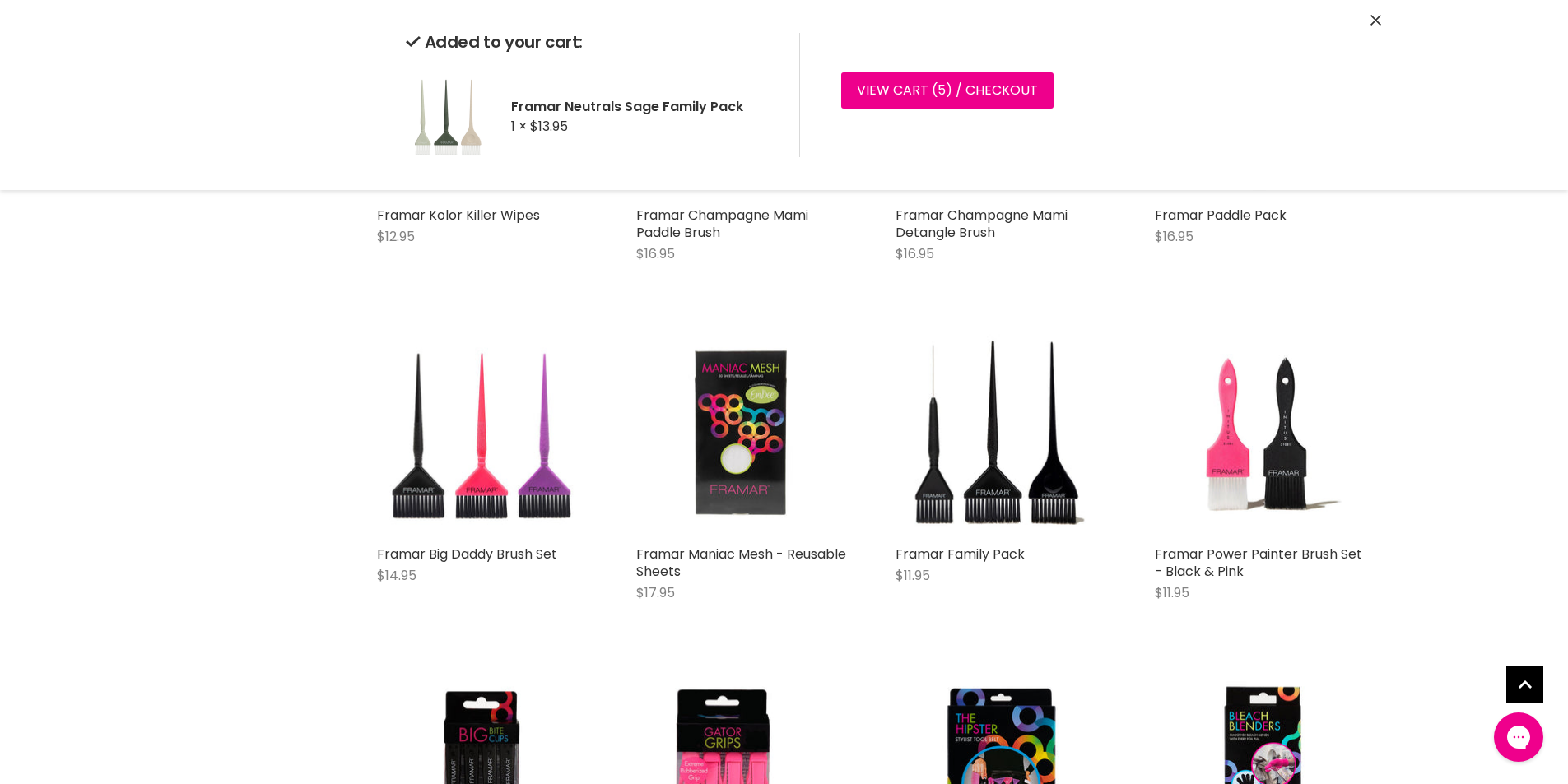
scroll to position [8146, 0]
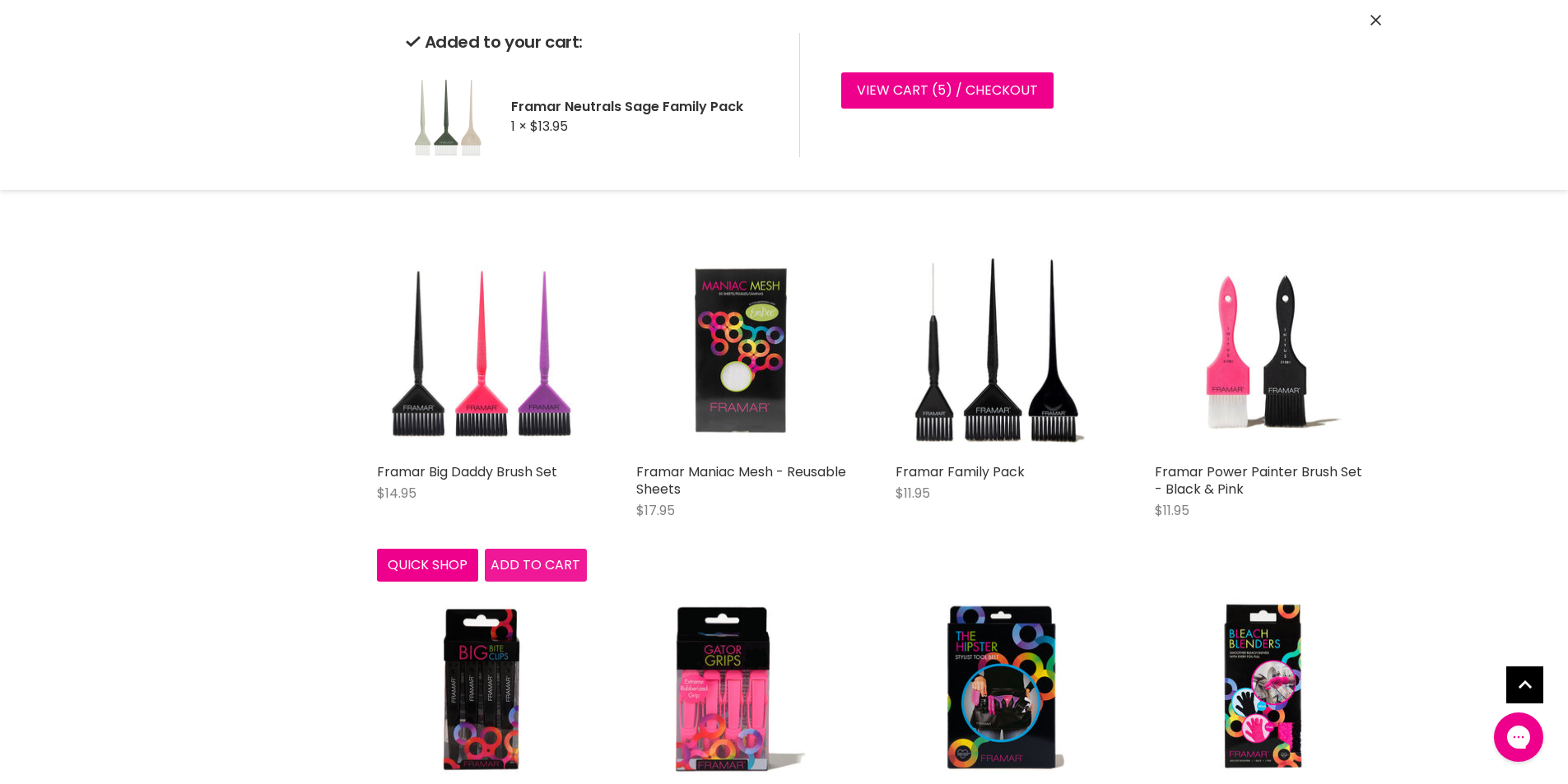
click at [532, 561] on span "Add to cart" at bounding box center [535, 565] width 90 height 19
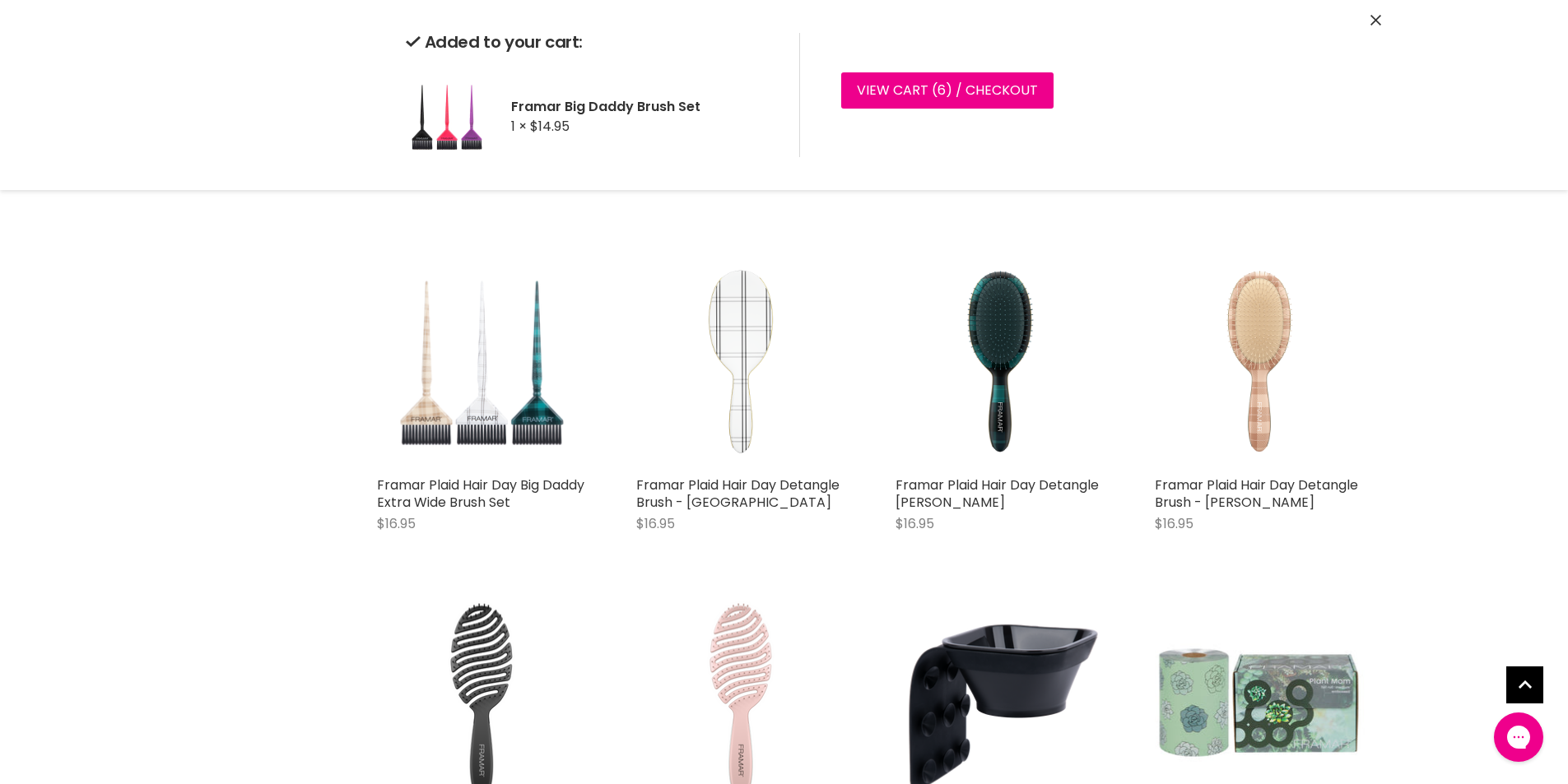
scroll to position [4032, 0]
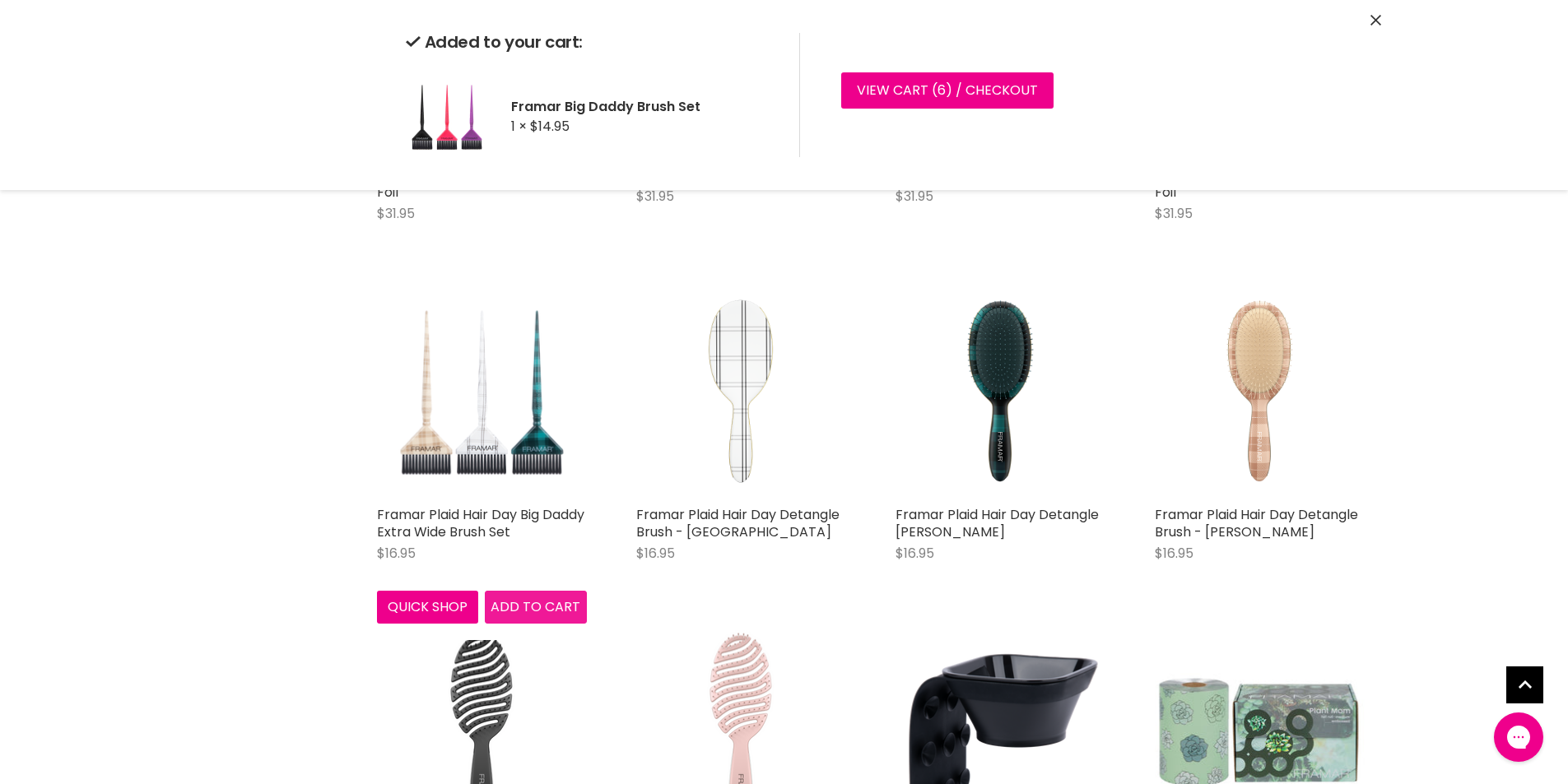
click at [530, 599] on span "Add to cart" at bounding box center [535, 607] width 90 height 19
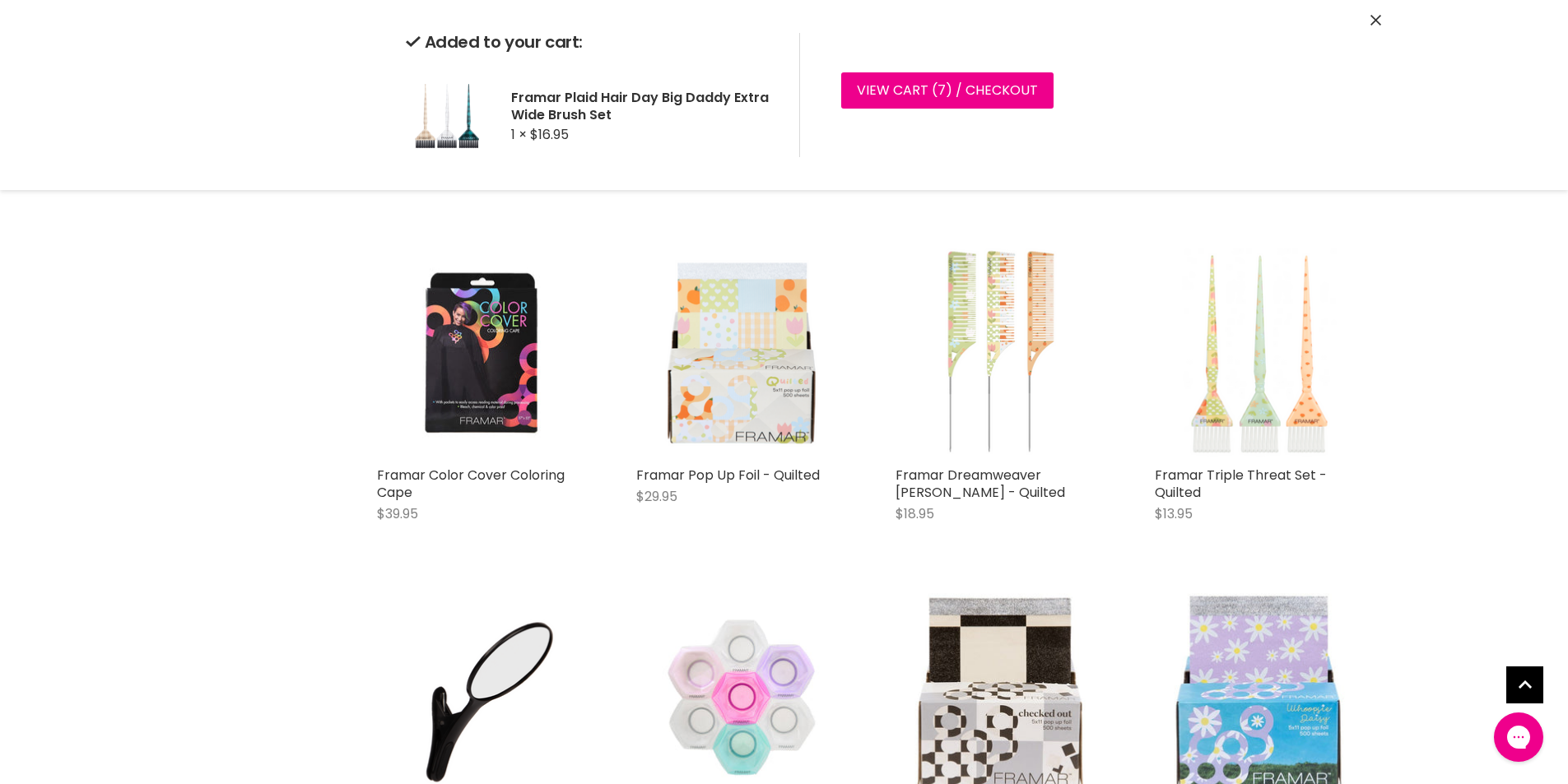
scroll to position [3044, 0]
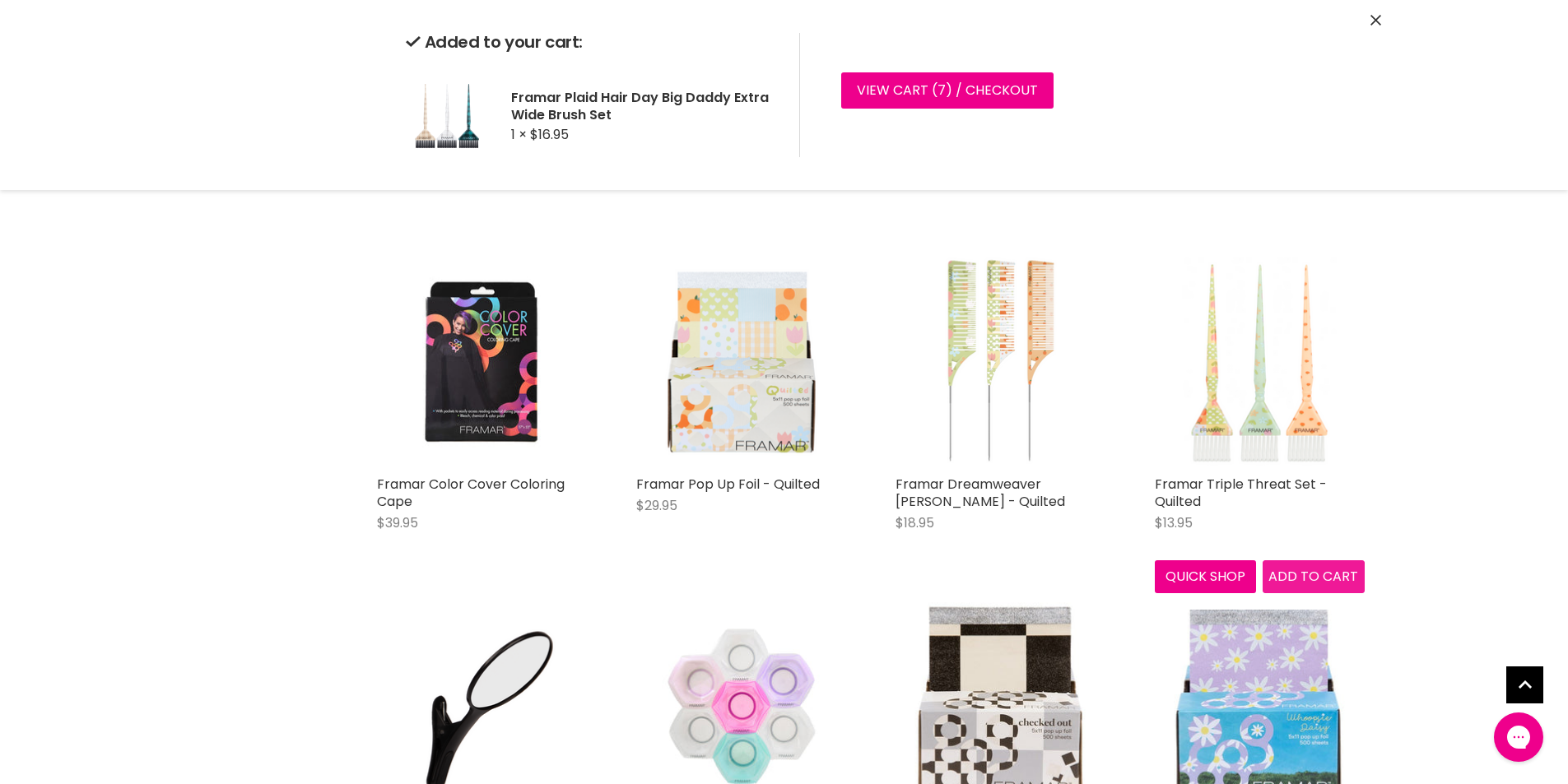
click at [1311, 574] on span "Add to cart" at bounding box center [1313, 577] width 90 height 19
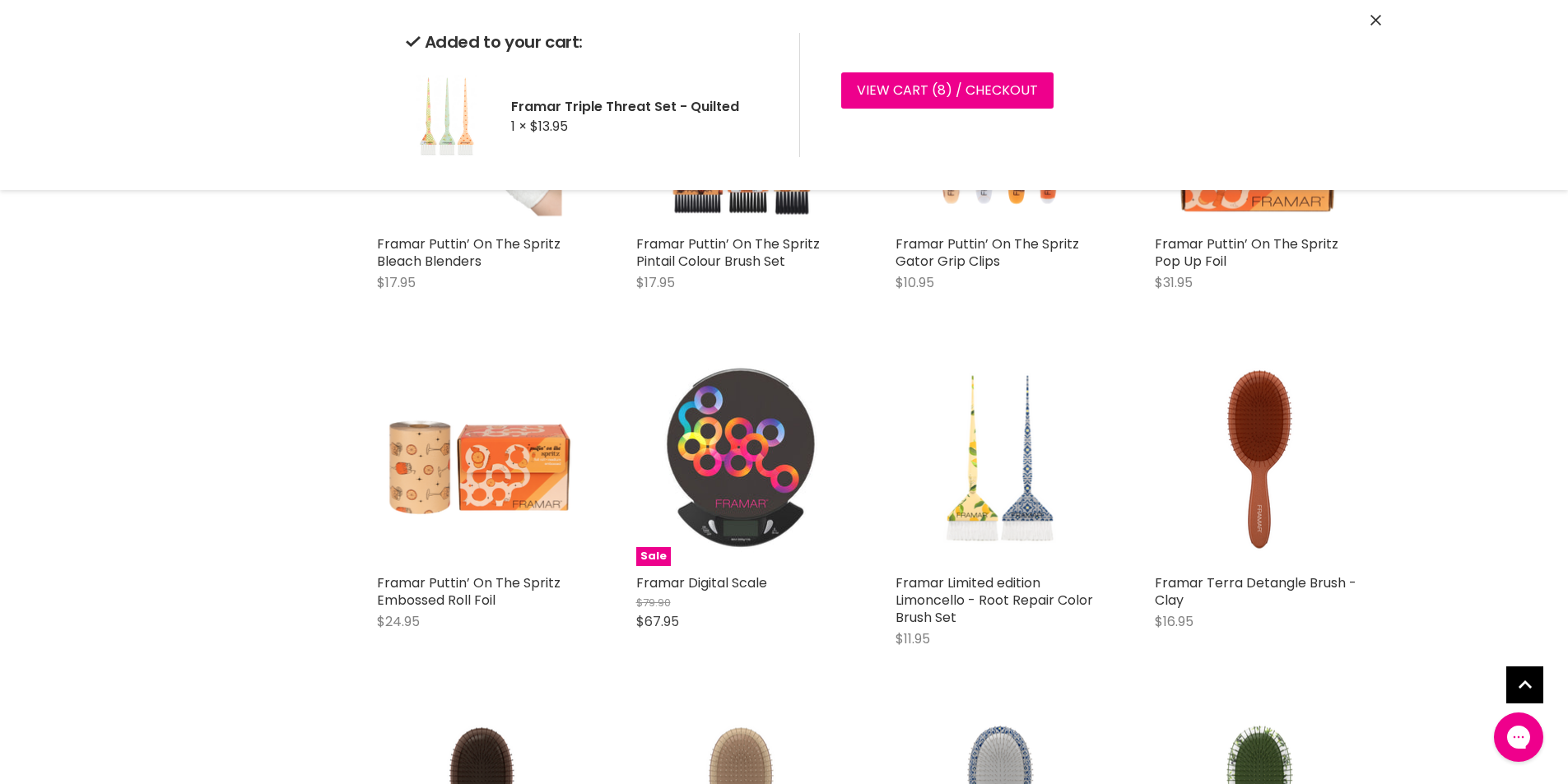
scroll to position [1563, 0]
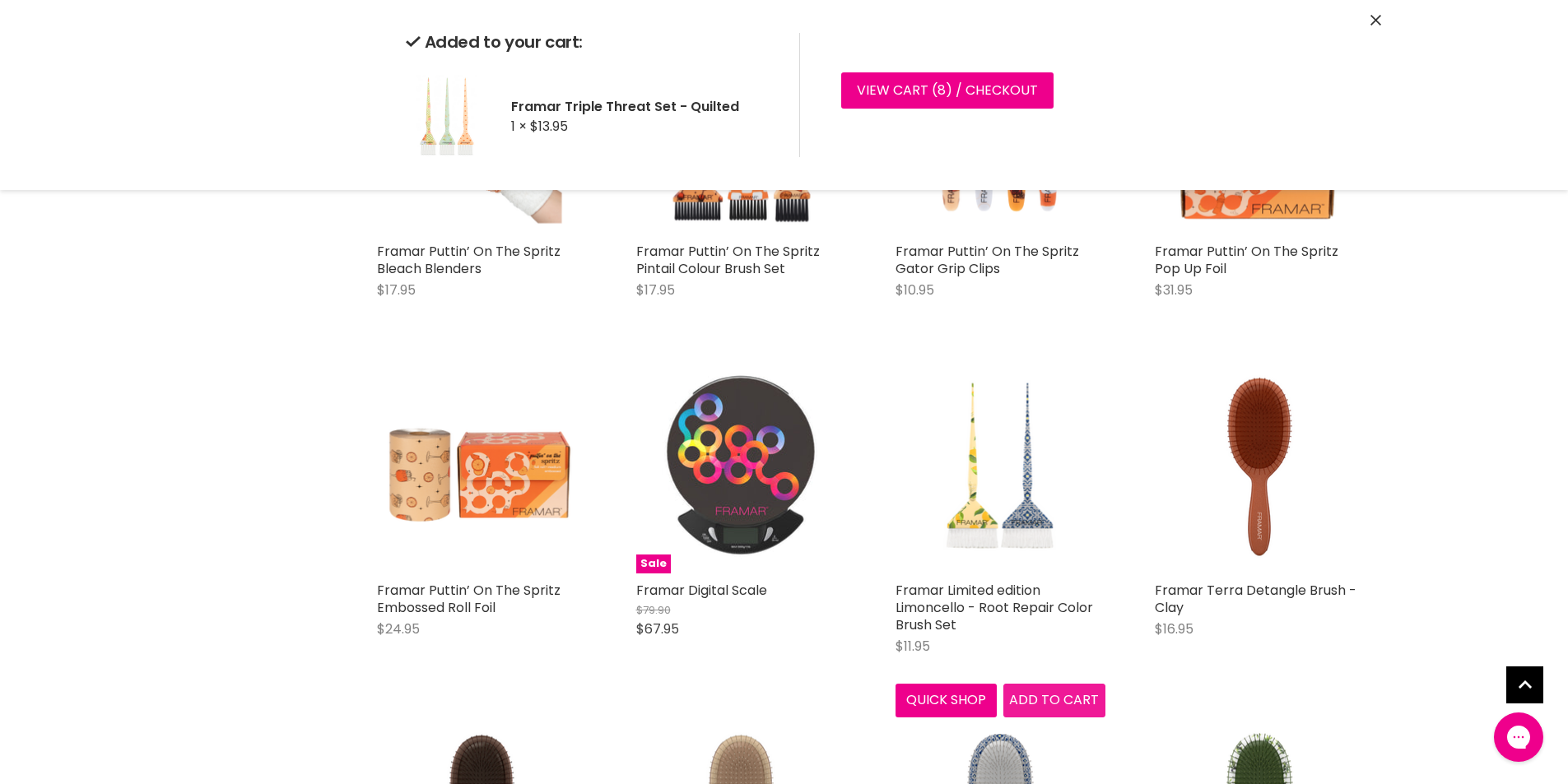
click at [1049, 697] on span "Add to cart" at bounding box center [1054, 700] width 90 height 19
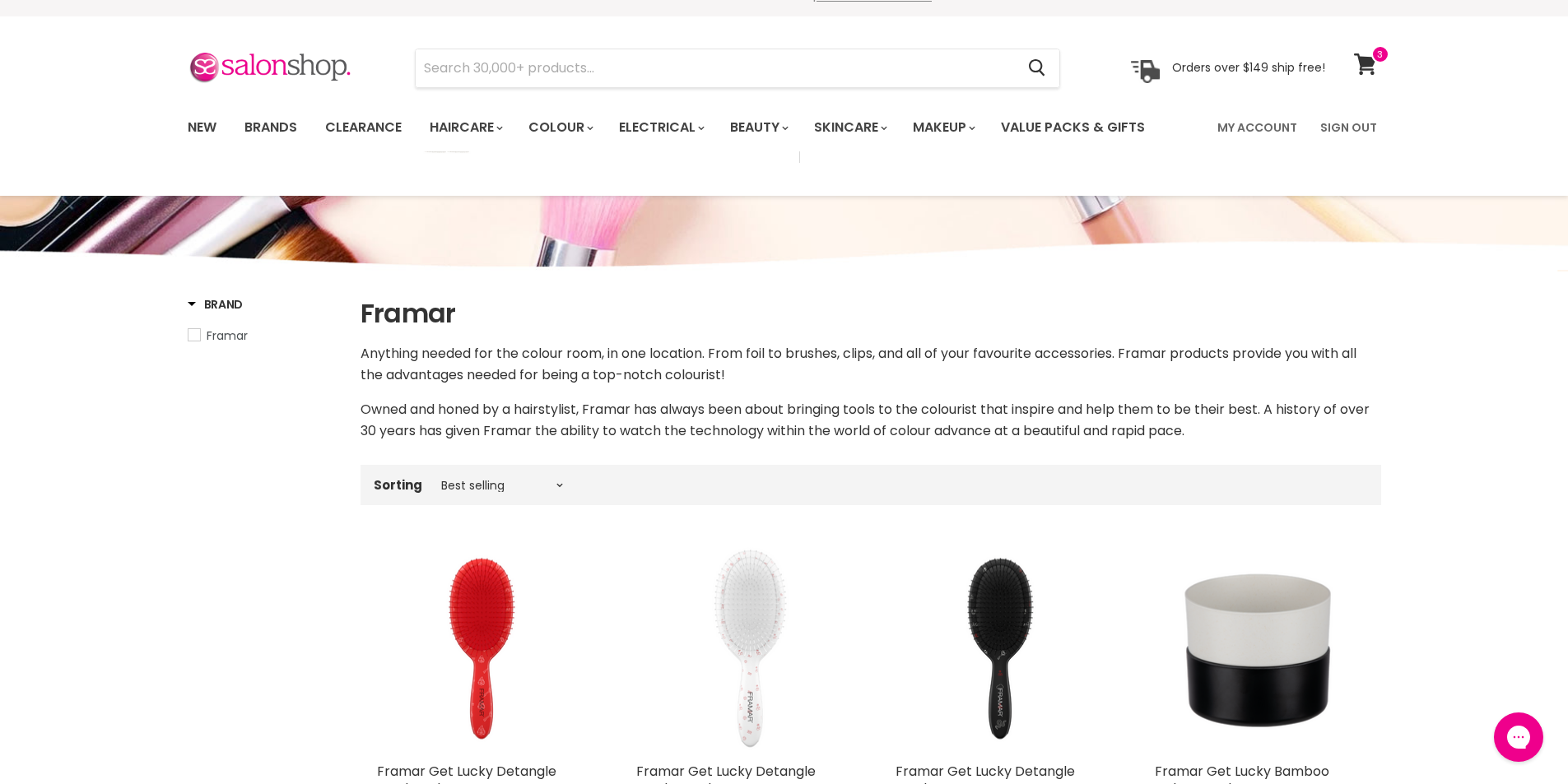
scroll to position [0, 0]
